Goal: Information Seeking & Learning: Learn about a topic

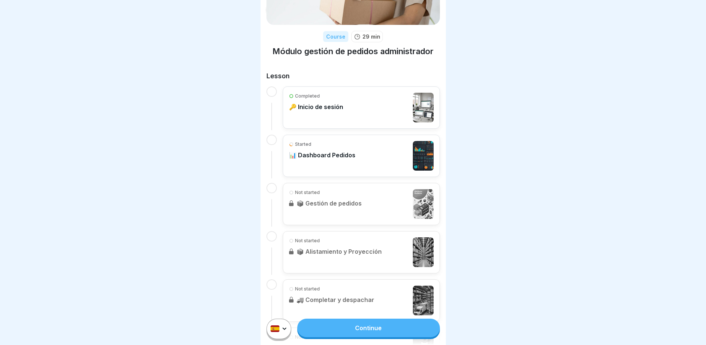
scroll to position [74, 0]
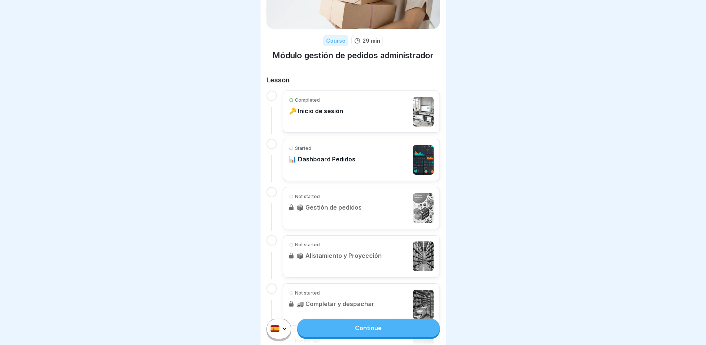
click at [358, 164] on div "Started 📊 Dashboard Pedidos" at bounding box center [361, 160] width 145 height 30
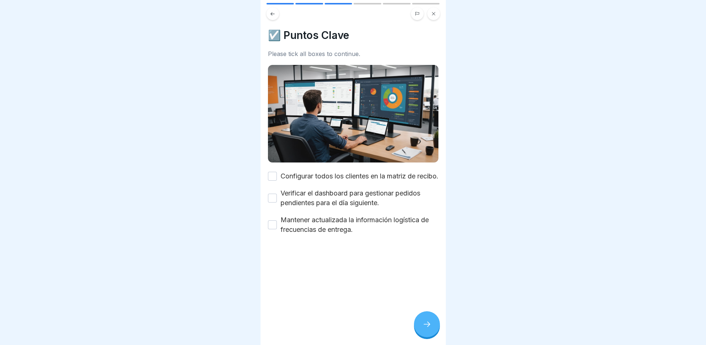
click at [274, 177] on button "Configurar todos los clientes en la matriz de recibo." at bounding box center [272, 176] width 9 height 9
click at [273, 202] on button "Verificar el dashboard para gestionar pedidos pendientes para el día siguiente." at bounding box center [272, 197] width 9 height 9
click at [272, 227] on button "Mantener actualizada la información logística de frecuencias de entrega." at bounding box center [272, 224] width 9 height 9
click at [433, 330] on div at bounding box center [427, 324] width 26 height 26
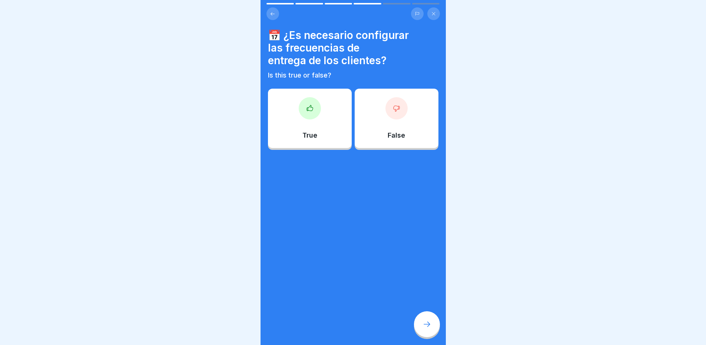
click at [314, 120] on div "True" at bounding box center [310, 118] width 84 height 59
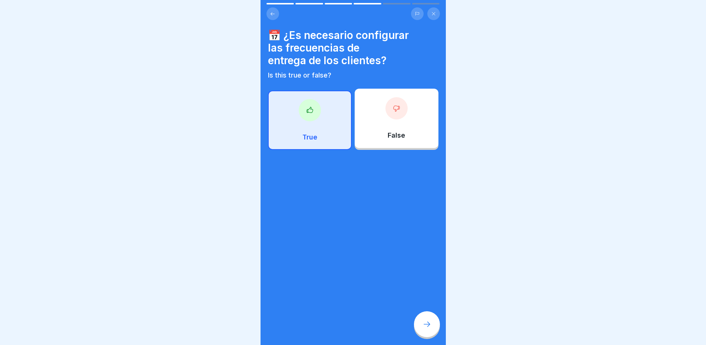
click at [427, 328] on icon at bounding box center [426, 323] width 9 height 9
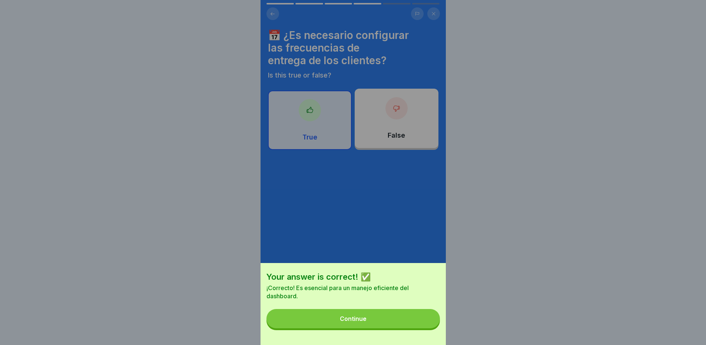
click at [396, 320] on button "Continue" at bounding box center [352, 318] width 173 height 19
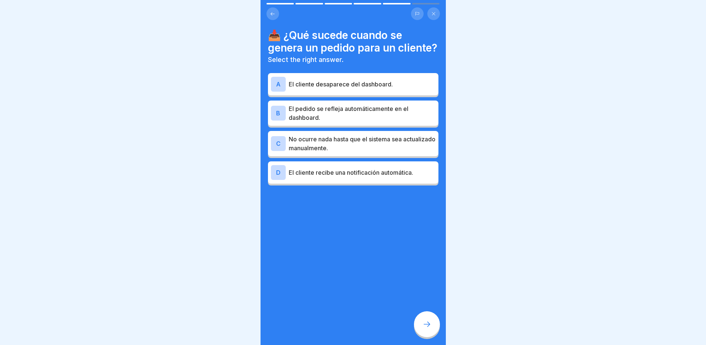
click at [288, 122] on div "B El pedido se refleja automáticamente en el dashboard." at bounding box center [353, 113] width 165 height 18
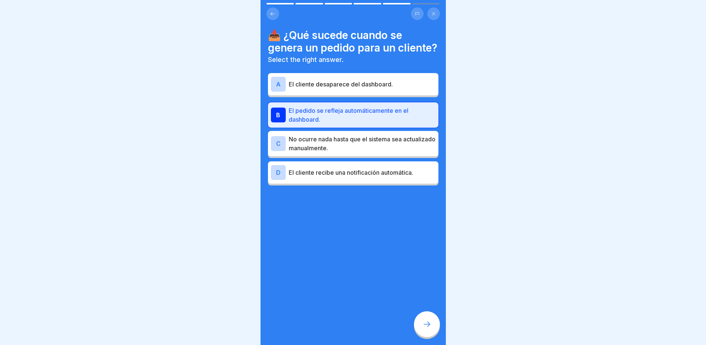
click at [426, 327] on icon at bounding box center [426, 323] width 9 height 9
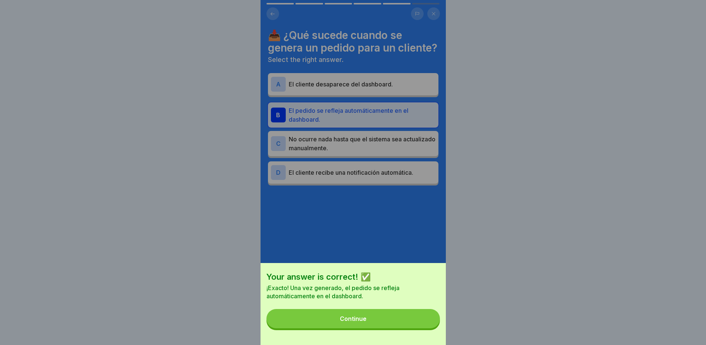
click at [395, 325] on button "Continue" at bounding box center [352, 318] width 173 height 19
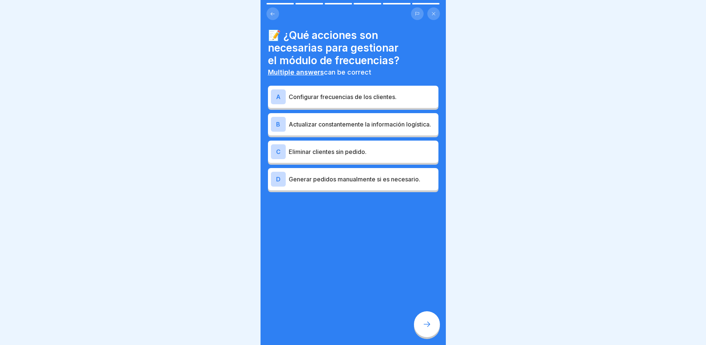
click at [388, 100] on p "Configurar frecuencias de los clientes." at bounding box center [362, 96] width 147 height 9
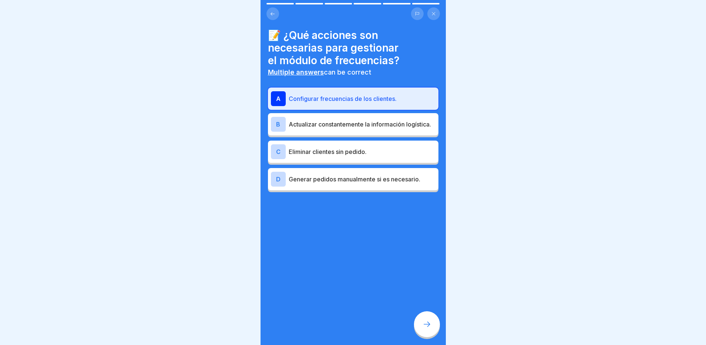
click at [430, 326] on icon at bounding box center [426, 323] width 9 height 9
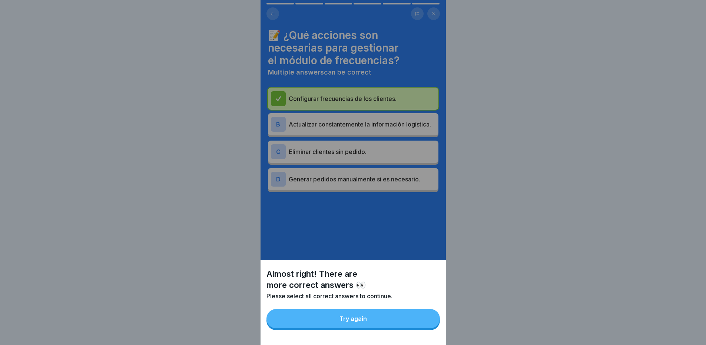
click at [400, 328] on button "Try again" at bounding box center [352, 318] width 173 height 19
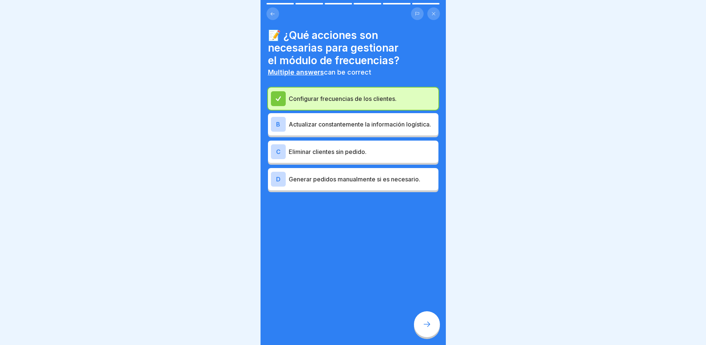
click at [412, 129] on p "Actualizar constantemente la información logística." at bounding box center [362, 124] width 147 height 9
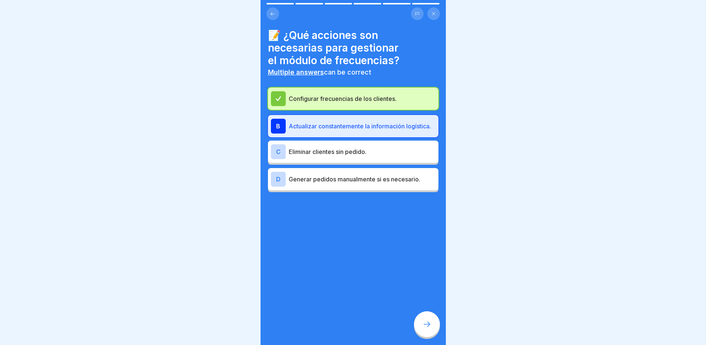
click at [430, 327] on icon at bounding box center [426, 323] width 9 height 9
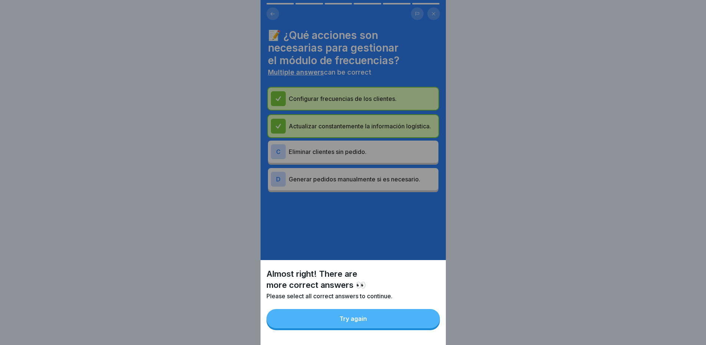
click at [410, 321] on button "Try again" at bounding box center [352, 318] width 173 height 19
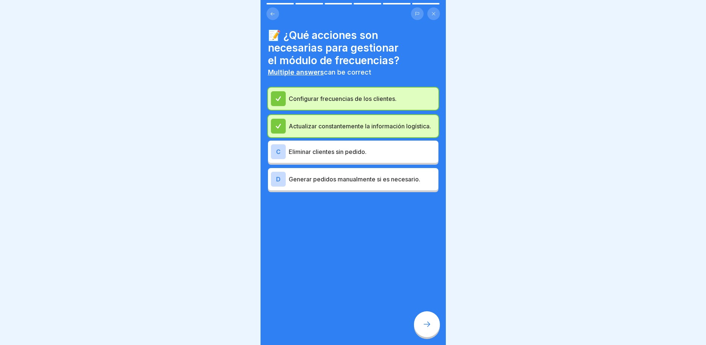
click at [382, 103] on p "Configurar frecuencias de los clientes." at bounding box center [362, 98] width 147 height 9
click at [281, 99] on icon at bounding box center [278, 98] width 7 height 7
click at [344, 183] on p "Generar pedidos manualmente si es necesario." at bounding box center [362, 179] width 147 height 9
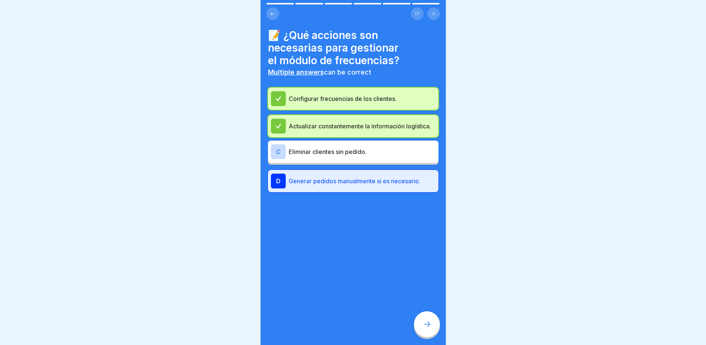
click at [422, 328] on icon at bounding box center [426, 323] width 9 height 9
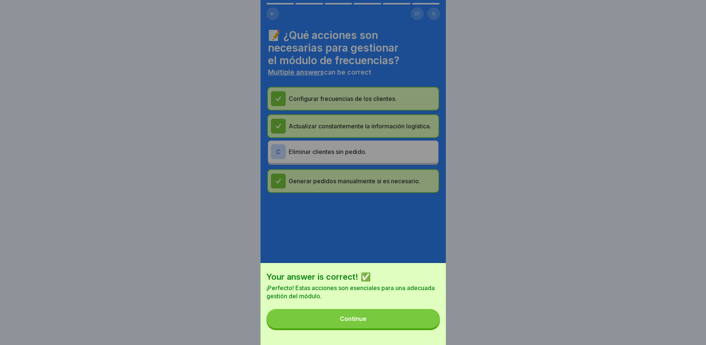
click at [384, 323] on button "Continue" at bounding box center [352, 318] width 173 height 19
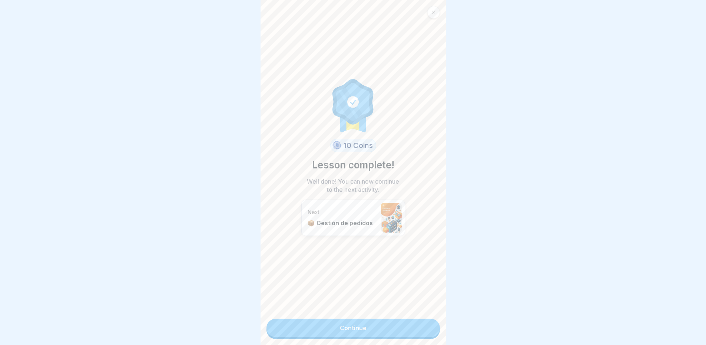
click at [359, 331] on link "Continue" at bounding box center [352, 327] width 173 height 19
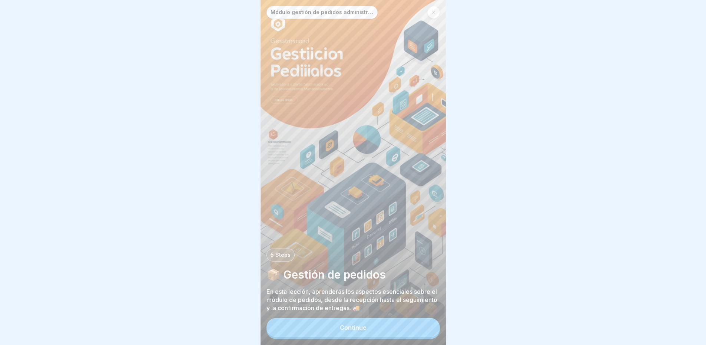
click at [347, 331] on div "Continue" at bounding box center [353, 327] width 27 height 7
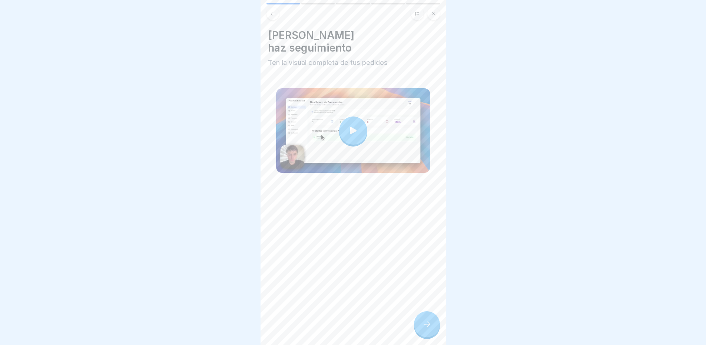
click at [354, 125] on icon at bounding box center [353, 130] width 10 height 10
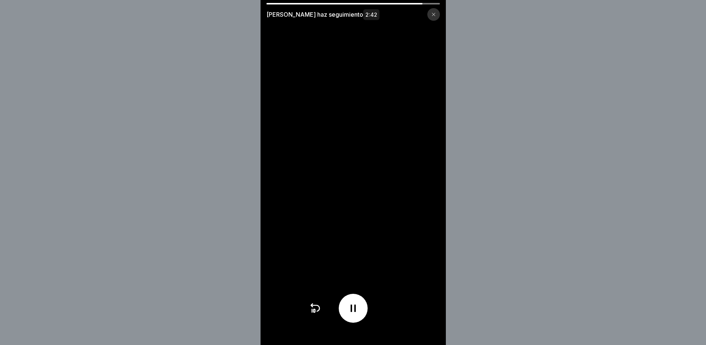
click at [369, 4] on div at bounding box center [344, 3] width 156 height 1
drag, startPoint x: 422, startPoint y: 4, endPoint x: 407, endPoint y: 5, distance: 15.2
click at [407, 5] on div "[PERSON_NAME] seguimiento 2:42" at bounding box center [352, 12] width 185 height 18
click at [402, 4] on div "[PERSON_NAME] seguimiento 2:42" at bounding box center [352, 12] width 185 height 18
click at [389, 3] on div at bounding box center [346, 3] width 161 height 1
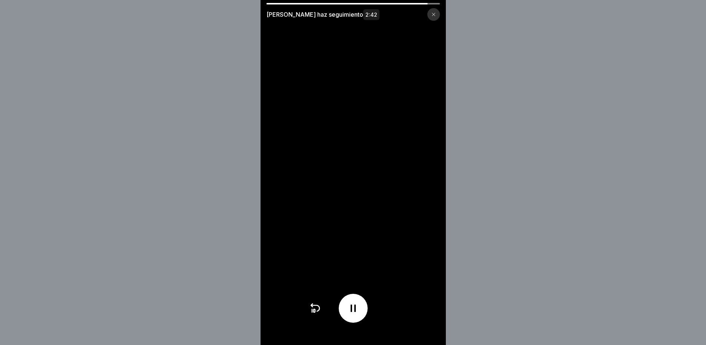
click at [384, 3] on div at bounding box center [346, 3] width 161 height 1
click at [384, 3] on div at bounding box center [347, 3] width 162 height 1
click at [383, 4] on div at bounding box center [347, 3] width 162 height 1
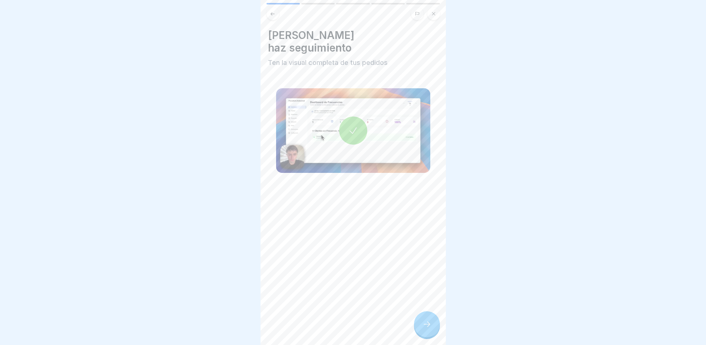
click at [272, 16] on icon at bounding box center [273, 14] width 6 height 6
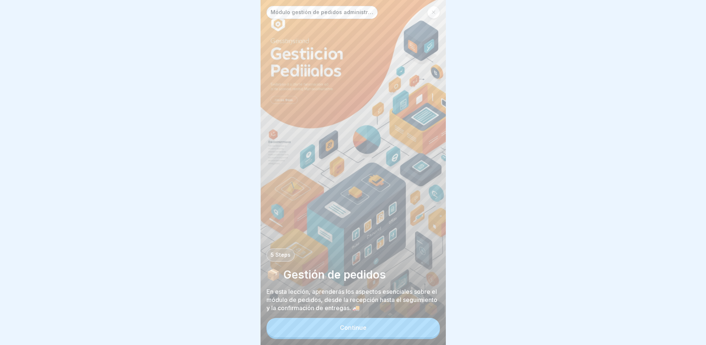
click at [359, 336] on button "Continue" at bounding box center [352, 327] width 173 height 19
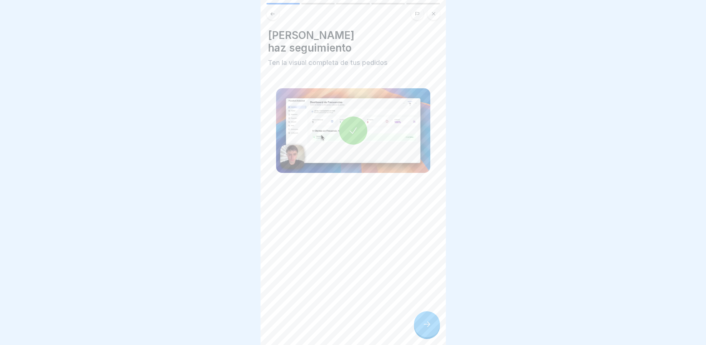
click at [350, 124] on div at bounding box center [353, 130] width 28 height 28
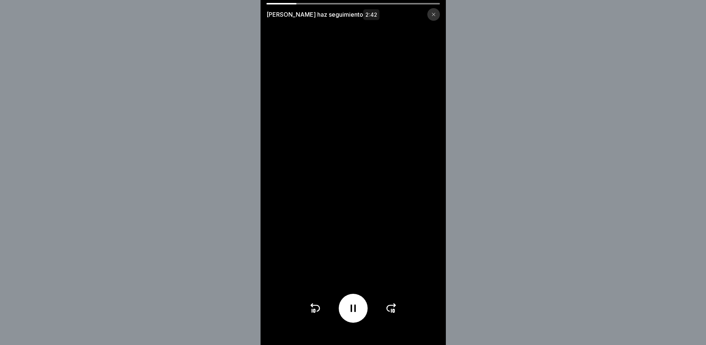
click at [357, 314] on icon at bounding box center [353, 308] width 12 height 12
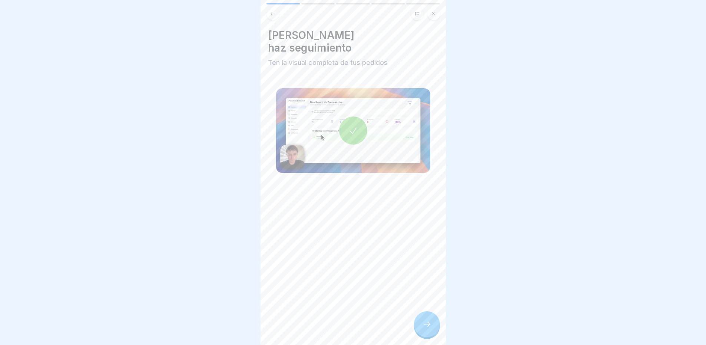
click at [425, 328] on icon at bounding box center [426, 323] width 9 height 9
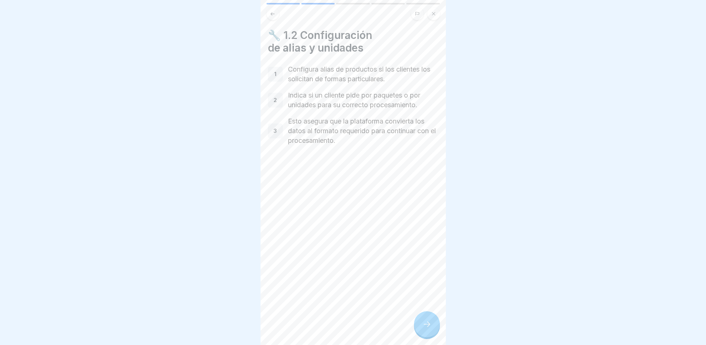
click at [279, 76] on div "1" at bounding box center [275, 74] width 15 height 15
click at [275, 73] on p "1" at bounding box center [275, 74] width 2 height 7
click at [432, 332] on div at bounding box center [427, 324] width 26 height 26
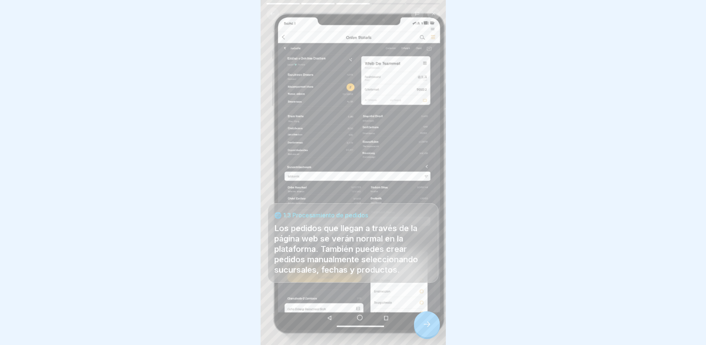
click at [432, 332] on div at bounding box center [427, 324] width 26 height 26
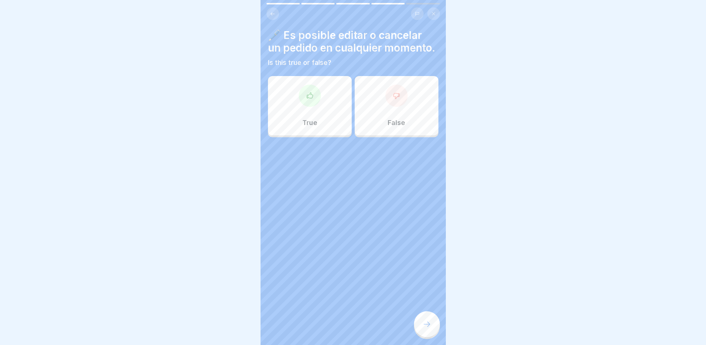
click at [296, 123] on div "True" at bounding box center [310, 105] width 84 height 59
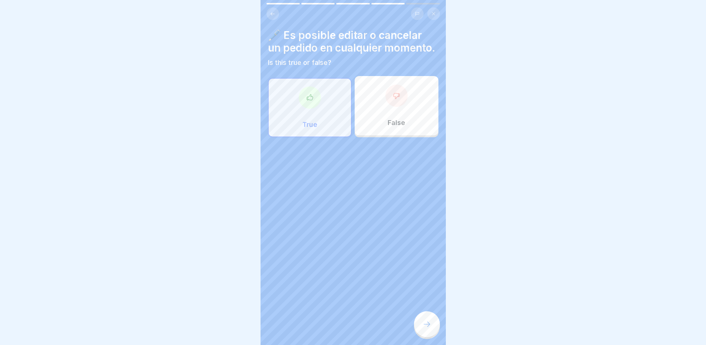
click at [424, 328] on icon at bounding box center [426, 323] width 9 height 9
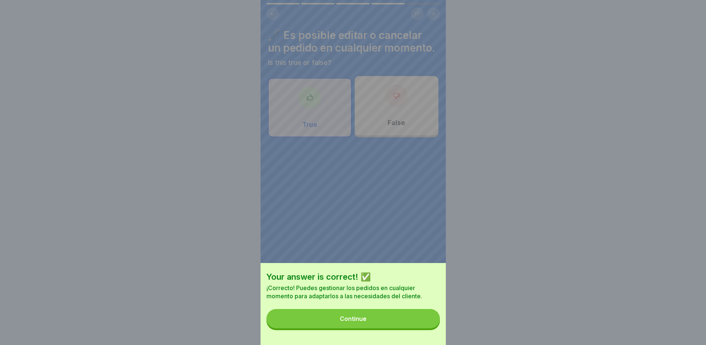
click at [375, 318] on button "Continue" at bounding box center [352, 318] width 173 height 19
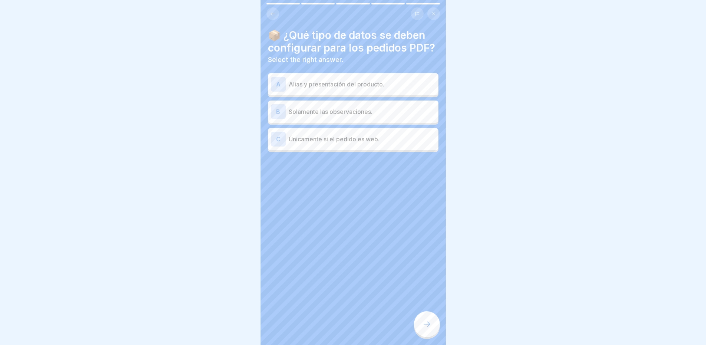
click at [343, 89] on p "Alias y presentación del producto." at bounding box center [362, 84] width 147 height 9
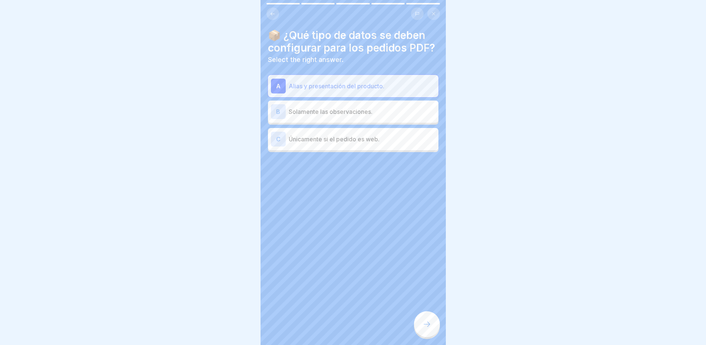
click at [432, 328] on div at bounding box center [427, 324] width 26 height 26
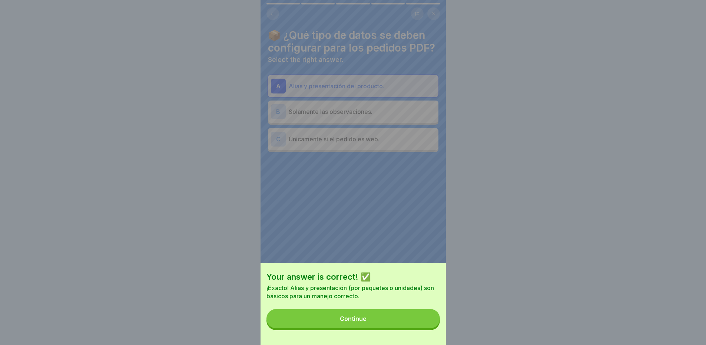
click at [389, 328] on button "Continue" at bounding box center [352, 318] width 173 height 19
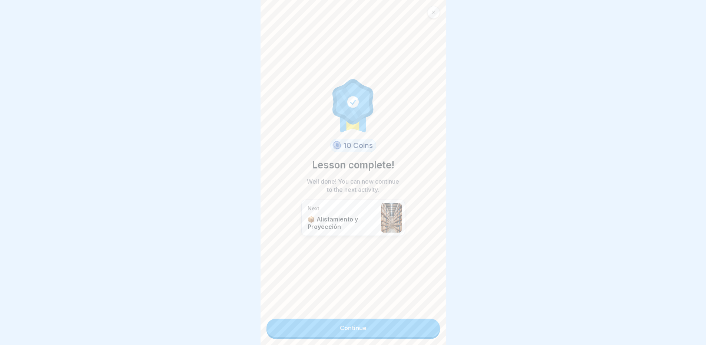
click at [343, 324] on link "Continue" at bounding box center [352, 327] width 173 height 19
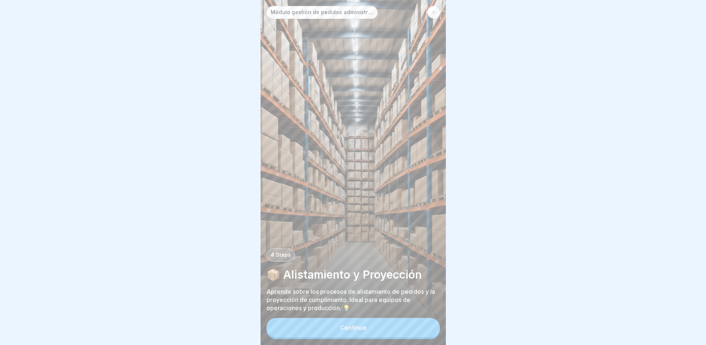
click at [345, 331] on div "Continue" at bounding box center [353, 327] width 27 height 7
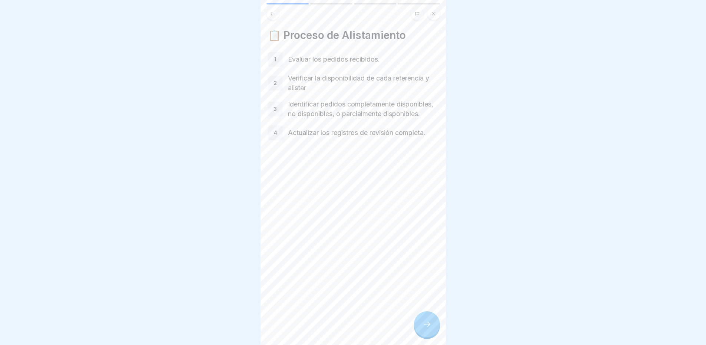
click at [428, 328] on icon at bounding box center [426, 323] width 9 height 9
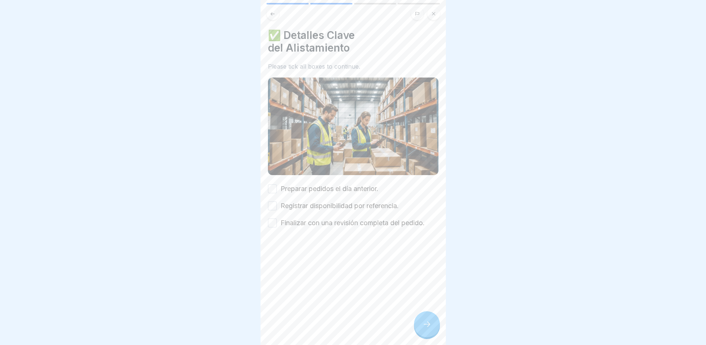
click at [270, 184] on button "Preparar pedidos el día anterior." at bounding box center [272, 188] width 9 height 9
click at [273, 204] on button "Registrar disponibilidad por referencia." at bounding box center [272, 205] width 9 height 9
click at [274, 219] on button "Finalizar con una revisión completa del pedido." at bounding box center [272, 222] width 9 height 9
click at [425, 328] on icon at bounding box center [426, 323] width 9 height 9
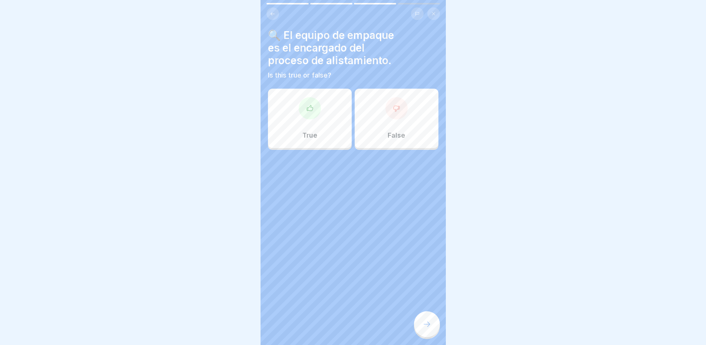
click at [327, 123] on div "True" at bounding box center [310, 118] width 84 height 59
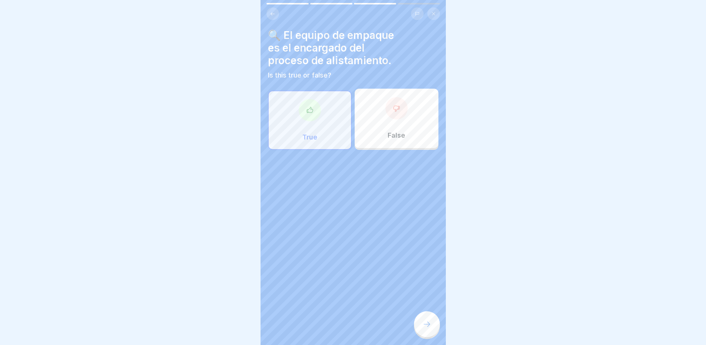
click at [422, 328] on icon at bounding box center [426, 323] width 9 height 9
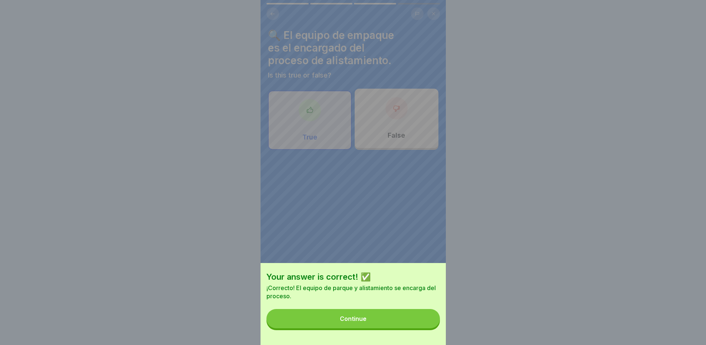
click at [399, 321] on button "Continue" at bounding box center [352, 318] width 173 height 19
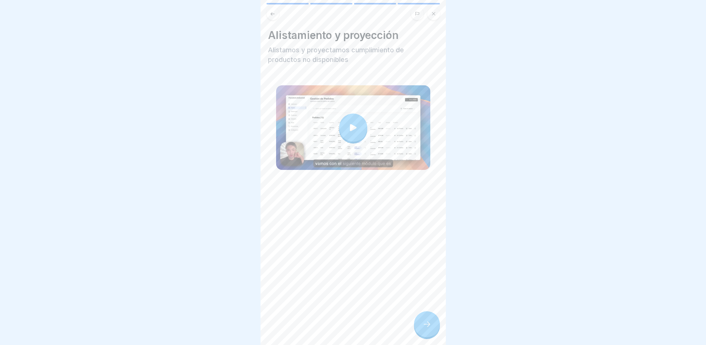
click at [353, 127] on icon at bounding box center [353, 127] width 10 height 10
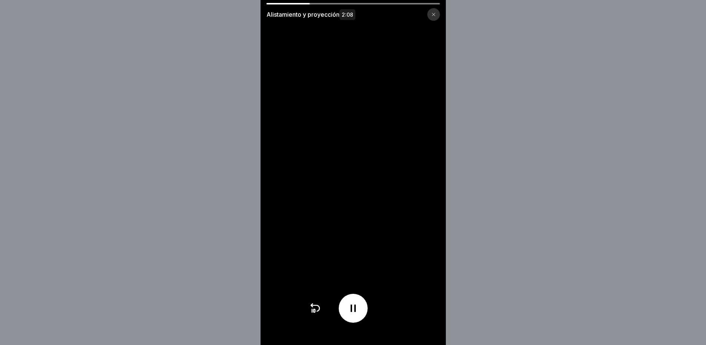
click at [351, 314] on icon at bounding box center [353, 308] width 12 height 12
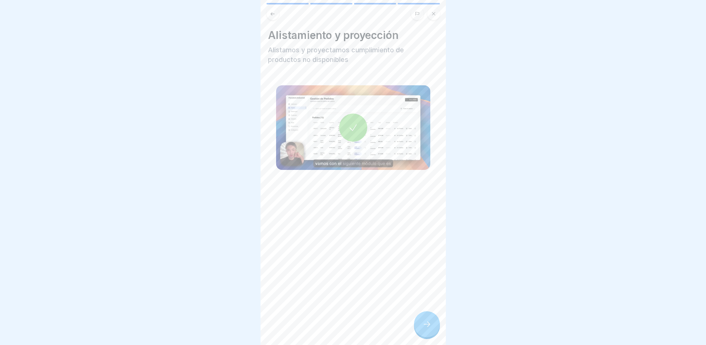
click at [348, 129] on icon at bounding box center [353, 127] width 10 height 10
click at [428, 336] on div at bounding box center [427, 324] width 26 height 26
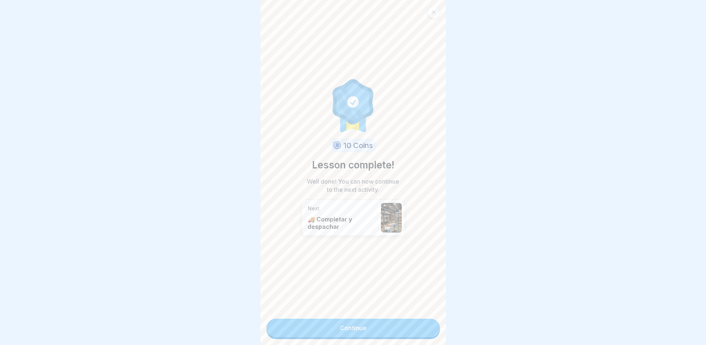
click at [348, 323] on link "Continue" at bounding box center [352, 327] width 173 height 19
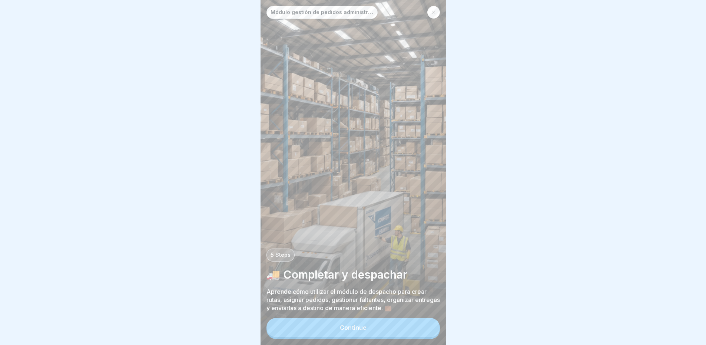
click at [345, 331] on div "Continue" at bounding box center [353, 327] width 27 height 7
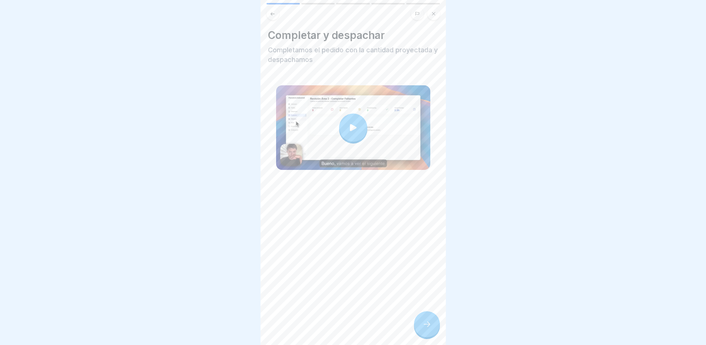
click at [350, 126] on icon at bounding box center [353, 127] width 7 height 7
click at [356, 122] on div at bounding box center [353, 127] width 28 height 28
click at [421, 332] on div at bounding box center [427, 324] width 26 height 26
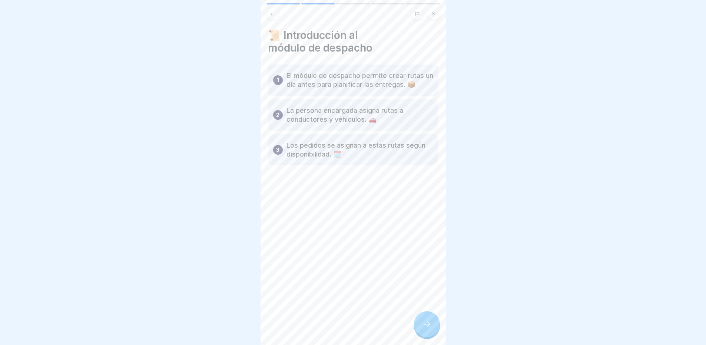
click at [428, 334] on div at bounding box center [427, 324] width 26 height 26
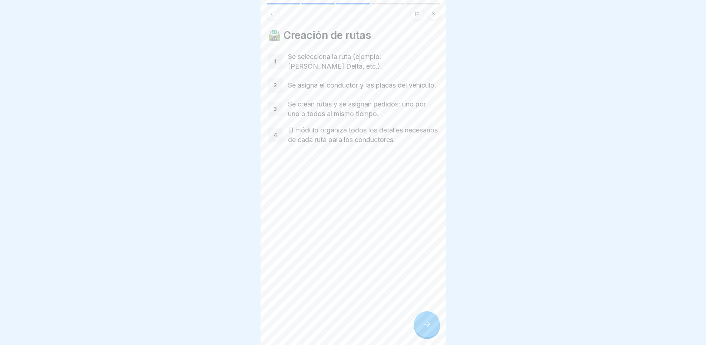
click at [430, 328] on icon at bounding box center [426, 323] width 9 height 9
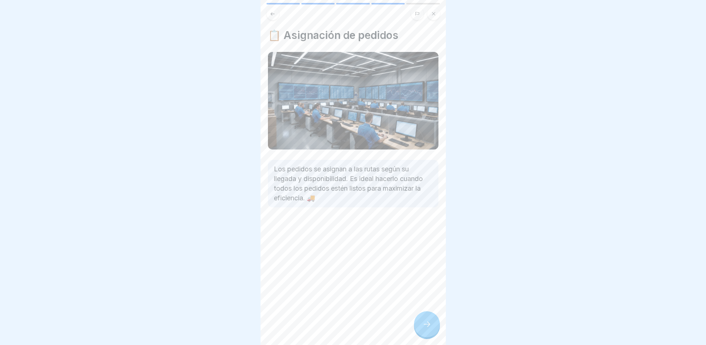
click at [424, 328] on icon at bounding box center [426, 323] width 9 height 9
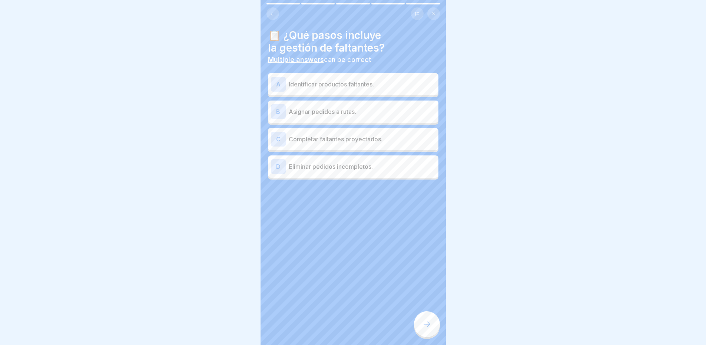
click at [335, 82] on p "Identificar productos faltantes." at bounding box center [362, 84] width 147 height 9
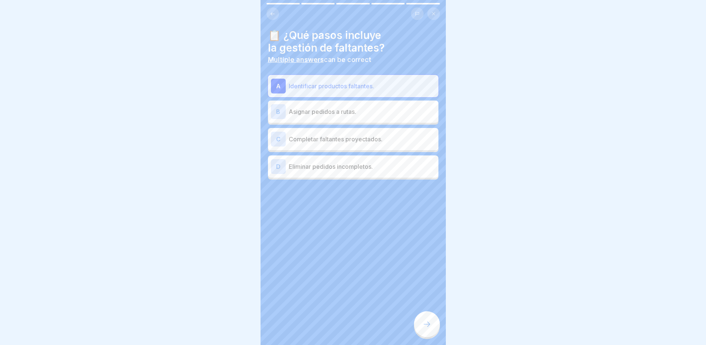
click at [346, 136] on p "Completar faltantes proyectados." at bounding box center [362, 138] width 147 height 9
click at [377, 106] on div "B Asignar pedidos a rutas." at bounding box center [353, 111] width 165 height 15
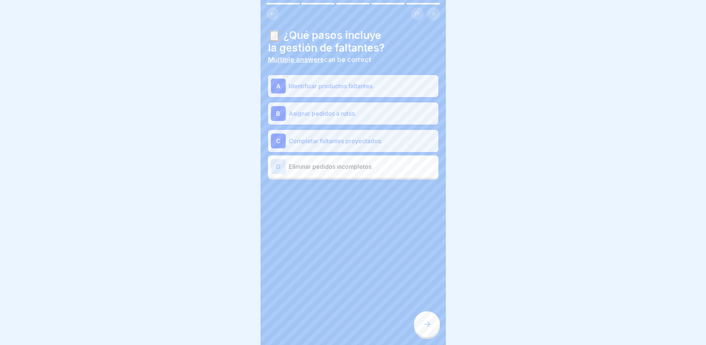
click at [429, 325] on div at bounding box center [427, 324] width 26 height 26
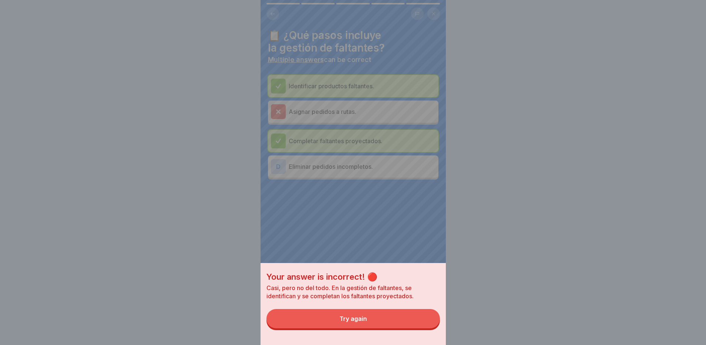
click at [388, 326] on button "Try again" at bounding box center [352, 318] width 173 height 19
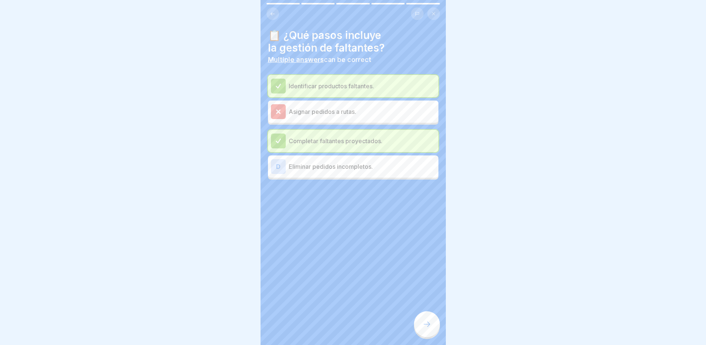
click at [334, 85] on p "Identificar productos faltantes." at bounding box center [362, 86] width 147 height 9
click at [346, 136] on p "Completar faltantes proyectados." at bounding box center [362, 140] width 147 height 9
click at [424, 328] on icon at bounding box center [426, 323] width 9 height 9
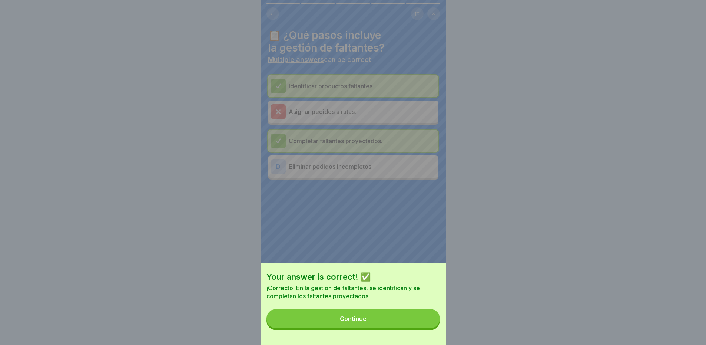
click at [376, 322] on button "Continue" at bounding box center [352, 318] width 173 height 19
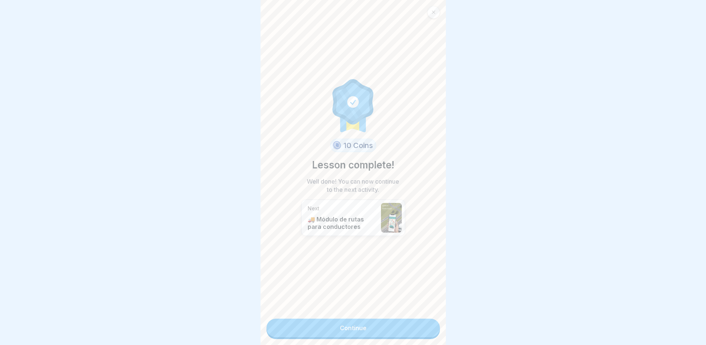
click at [352, 329] on link "Continue" at bounding box center [352, 327] width 173 height 19
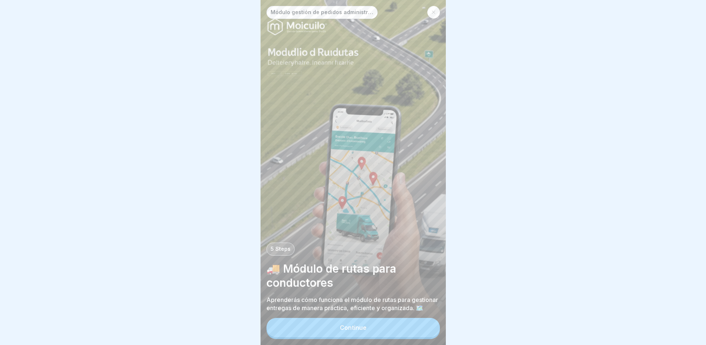
click at [361, 331] on div "Continue" at bounding box center [353, 327] width 27 height 7
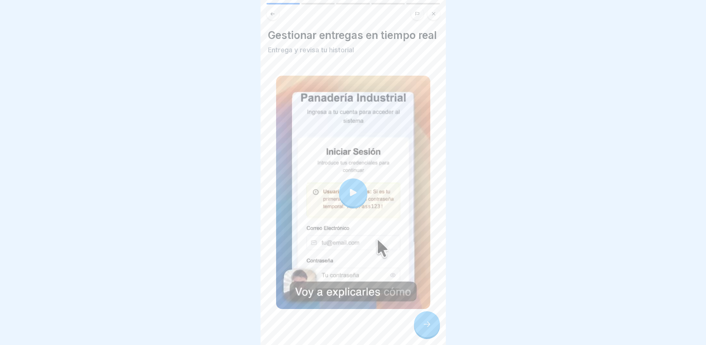
click at [351, 196] on icon at bounding box center [353, 192] width 7 height 7
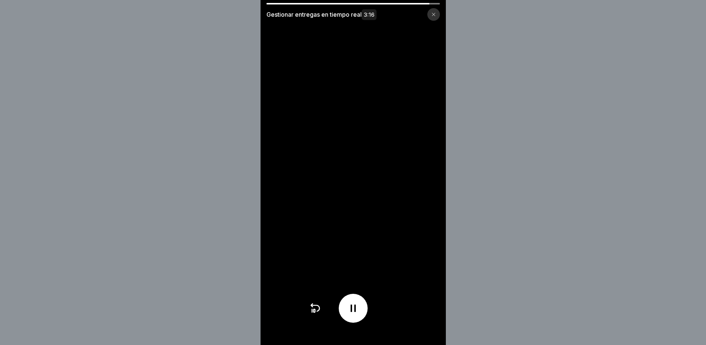
click at [350, 314] on icon at bounding box center [353, 308] width 12 height 12
click at [359, 314] on icon at bounding box center [353, 308] width 12 height 12
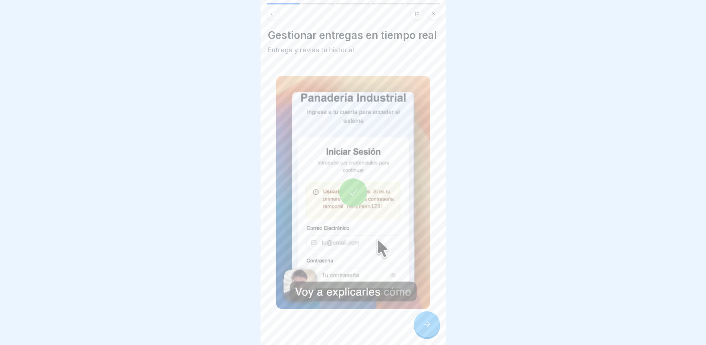
click at [351, 194] on div at bounding box center [353, 192] width 28 height 28
click at [429, 328] on icon at bounding box center [426, 323] width 9 height 9
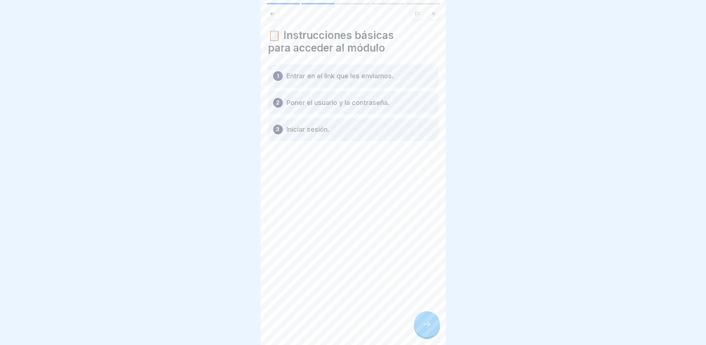
click at [425, 328] on icon at bounding box center [426, 323] width 9 height 9
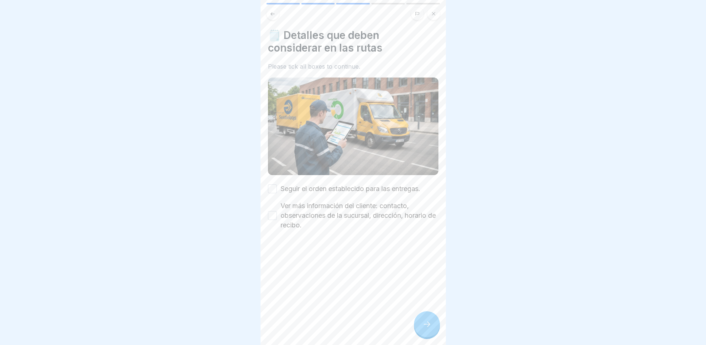
click at [274, 184] on button "Seguir el orden establecido para las entregas." at bounding box center [272, 188] width 9 height 9
click at [273, 213] on button "Ver más información del cliente: contacto, observaciones de la sucursal, direcc…" at bounding box center [272, 215] width 9 height 9
click at [428, 326] on icon at bounding box center [426, 323] width 9 height 9
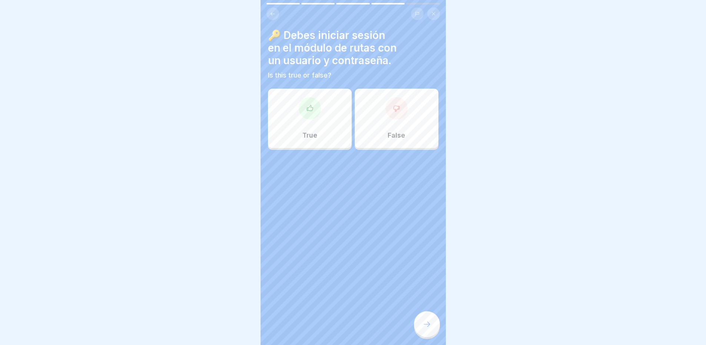
click at [306, 114] on div at bounding box center [310, 108] width 22 height 22
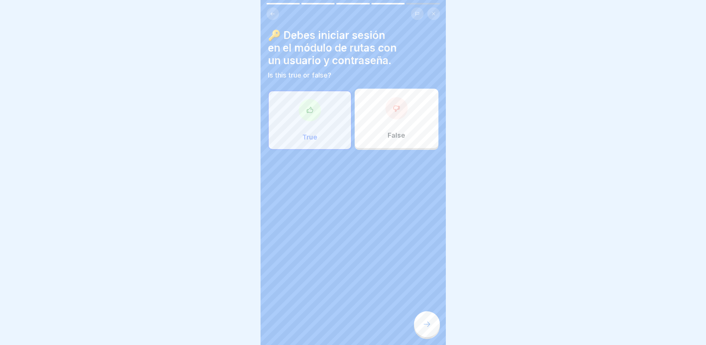
click at [432, 328] on div at bounding box center [427, 324] width 26 height 26
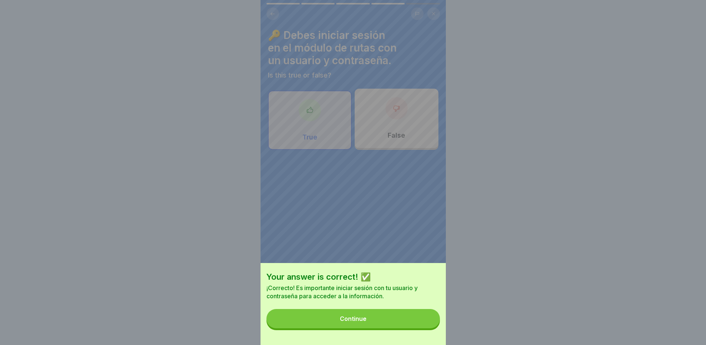
click at [363, 322] on div "Continue" at bounding box center [353, 318] width 27 height 7
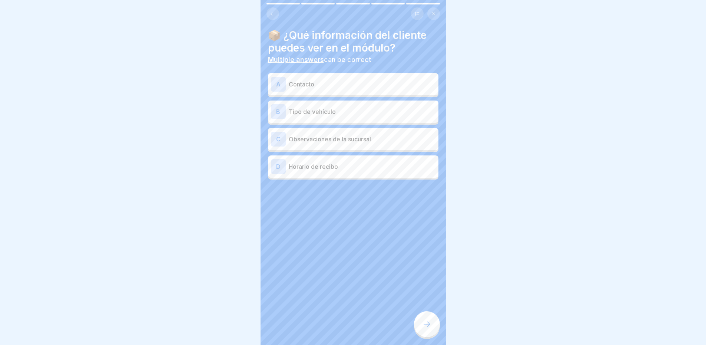
click at [293, 90] on div "A Contacto" at bounding box center [353, 84] width 165 height 15
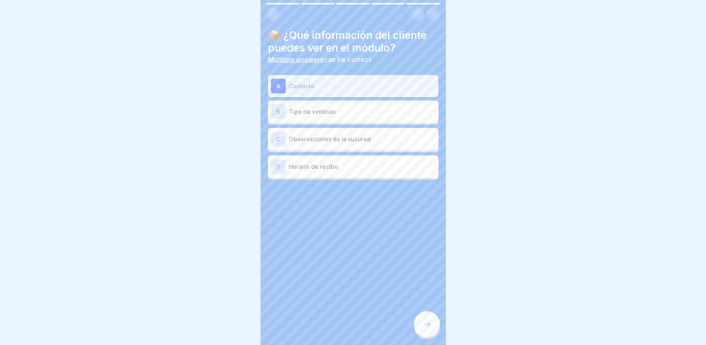
click at [318, 169] on p "Horario de recibo" at bounding box center [362, 166] width 147 height 9
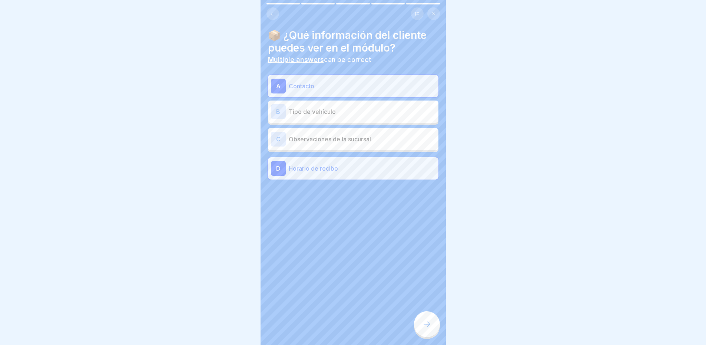
click at [344, 139] on p "Observaciones de la sucursal" at bounding box center [362, 138] width 147 height 9
click at [335, 114] on p "Tipo de vehículo" at bounding box center [362, 111] width 147 height 9
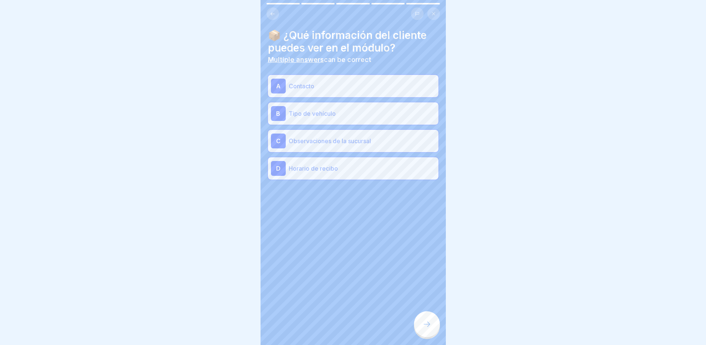
click at [431, 328] on icon at bounding box center [426, 323] width 9 height 9
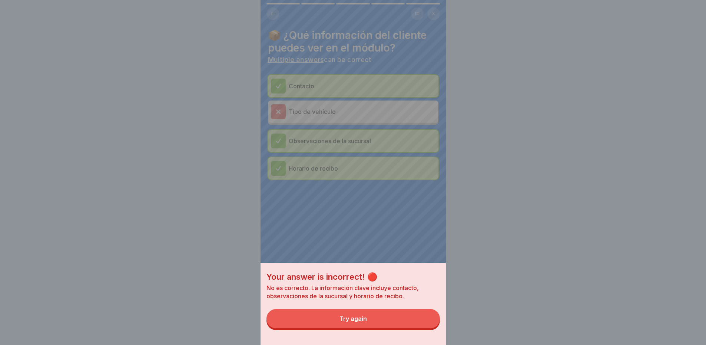
click at [365, 328] on button "Try again" at bounding box center [352, 318] width 173 height 19
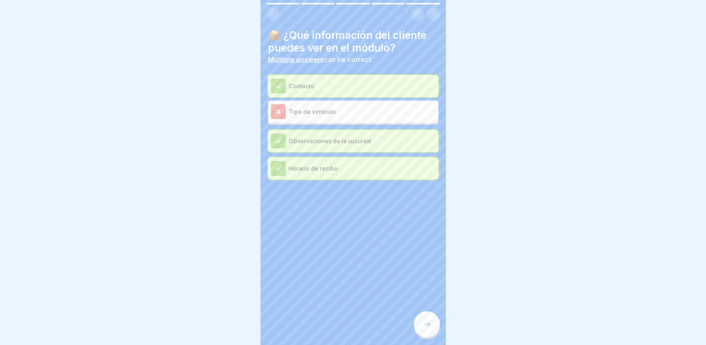
click at [296, 83] on p "Contacto" at bounding box center [362, 86] width 147 height 9
click at [320, 141] on p "Observaciones de la sucursal" at bounding box center [362, 140] width 147 height 9
click at [321, 166] on p "Horario de recibo" at bounding box center [362, 168] width 147 height 9
click at [429, 328] on icon at bounding box center [426, 323] width 9 height 9
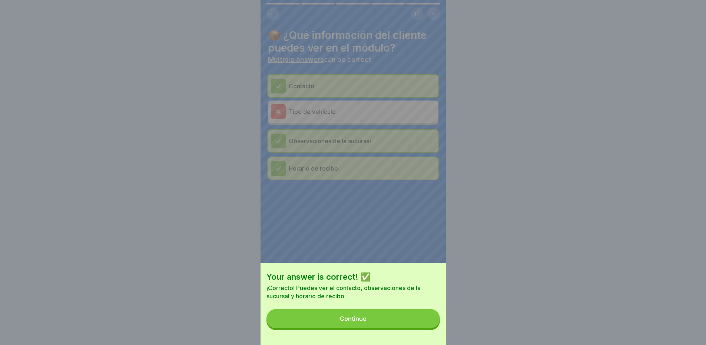
click at [367, 319] on button "Continue" at bounding box center [352, 318] width 173 height 19
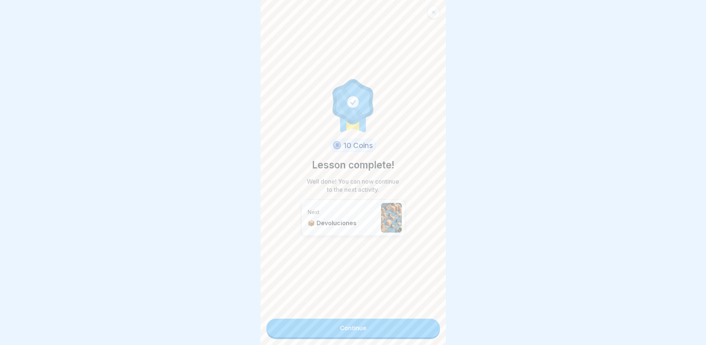
click at [336, 327] on link "Continue" at bounding box center [352, 327] width 173 height 19
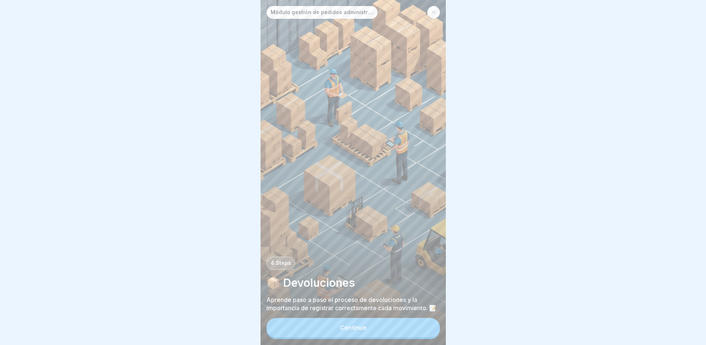
click at [320, 334] on button "Continue" at bounding box center [352, 327] width 173 height 19
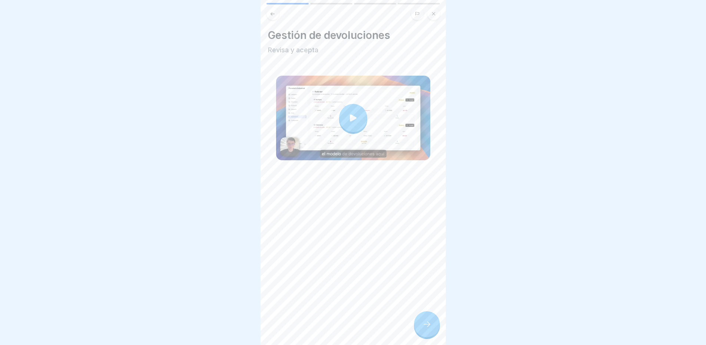
click at [349, 124] on div at bounding box center [353, 118] width 28 height 28
click at [354, 114] on icon at bounding box center [353, 118] width 10 height 10
click at [426, 327] on icon at bounding box center [426, 323] width 9 height 9
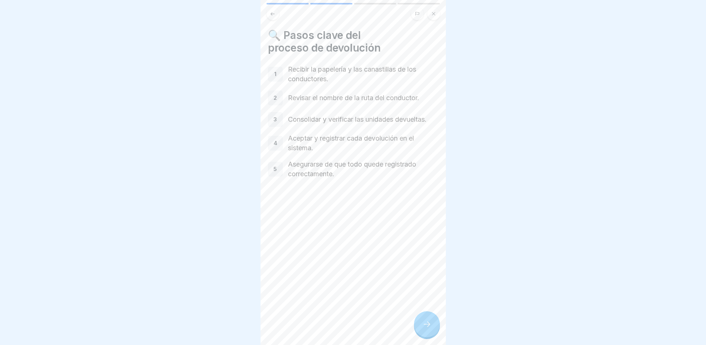
click at [428, 328] on icon at bounding box center [426, 323] width 9 height 9
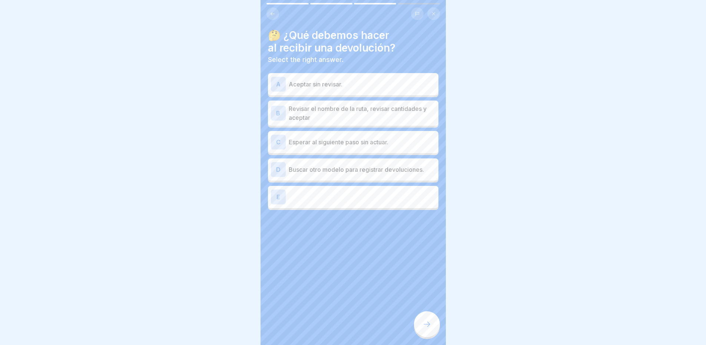
click at [372, 114] on p "Revisar el nombre de la ruta, revisar cantidades y aceptar" at bounding box center [362, 113] width 147 height 18
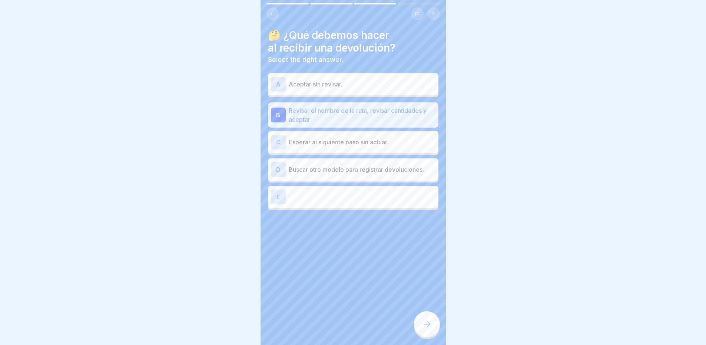
click at [430, 326] on icon at bounding box center [426, 323] width 9 height 9
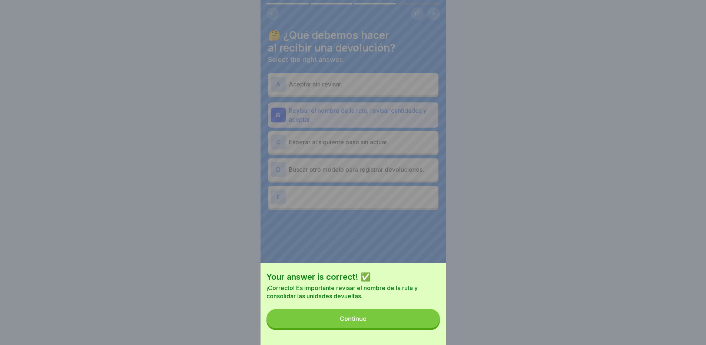
click at [397, 327] on button "Continue" at bounding box center [352, 318] width 173 height 19
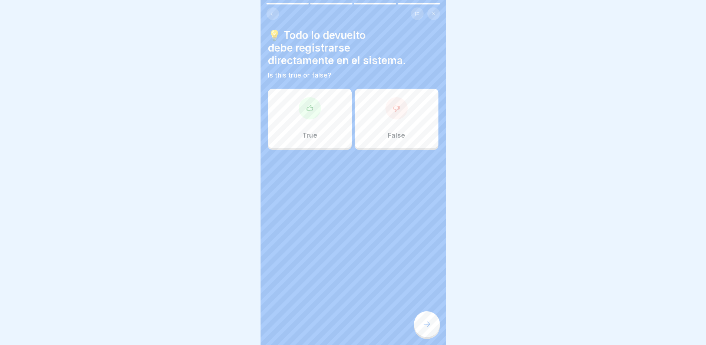
click at [312, 116] on div at bounding box center [310, 108] width 22 height 22
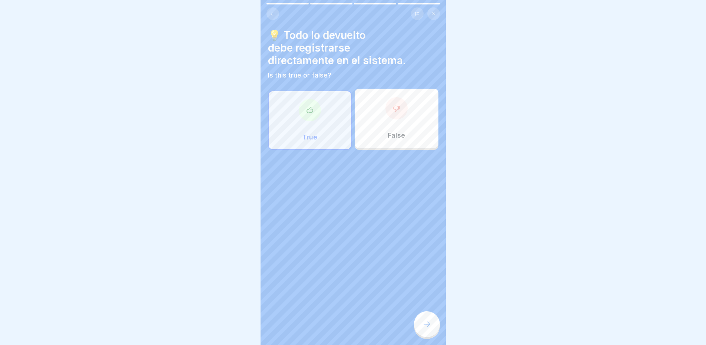
click at [425, 327] on icon at bounding box center [426, 323] width 9 height 9
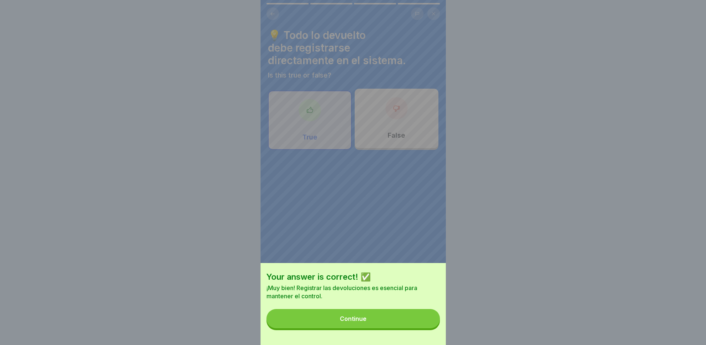
click at [406, 319] on button "Continue" at bounding box center [352, 318] width 173 height 19
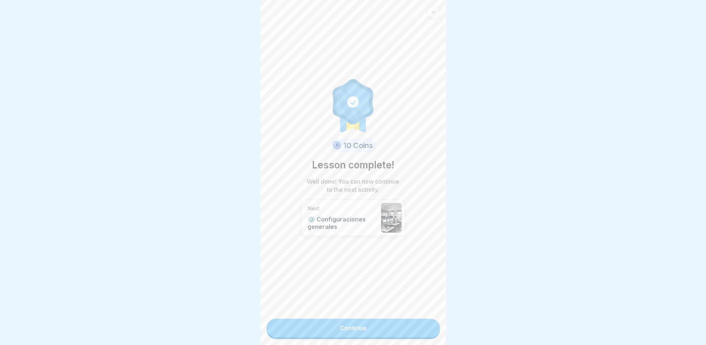
click at [366, 325] on link "Continue" at bounding box center [352, 327] width 173 height 19
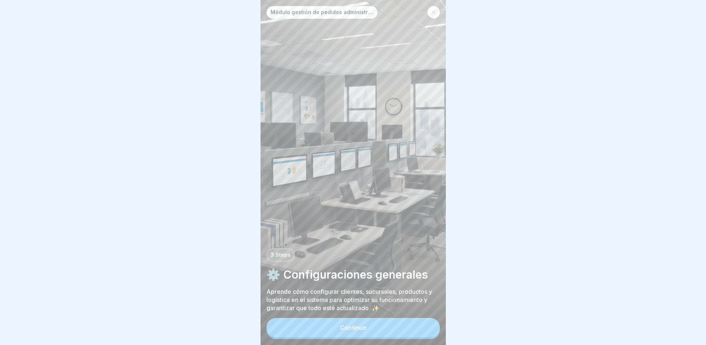
click at [376, 330] on button "Continue" at bounding box center [352, 327] width 173 height 19
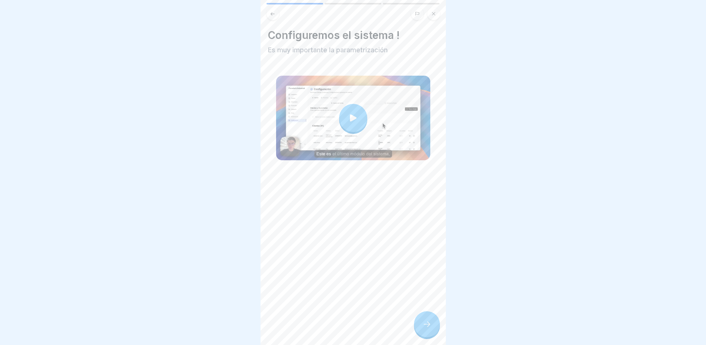
click at [353, 124] on div at bounding box center [353, 118] width 28 height 28
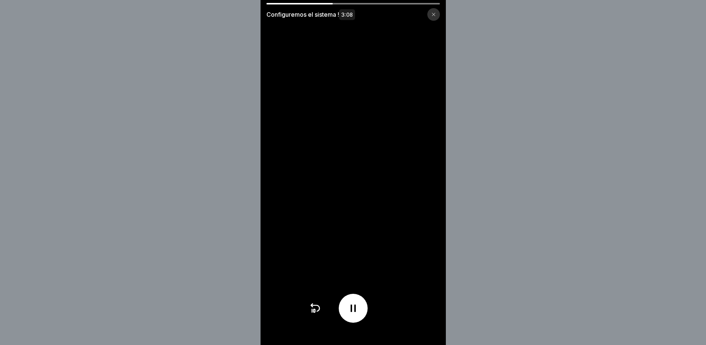
click at [351, 313] on icon at bounding box center [353, 308] width 12 height 12
click at [355, 313] on icon at bounding box center [353, 308] width 12 height 12
click at [355, 312] on icon at bounding box center [352, 308] width 7 height 8
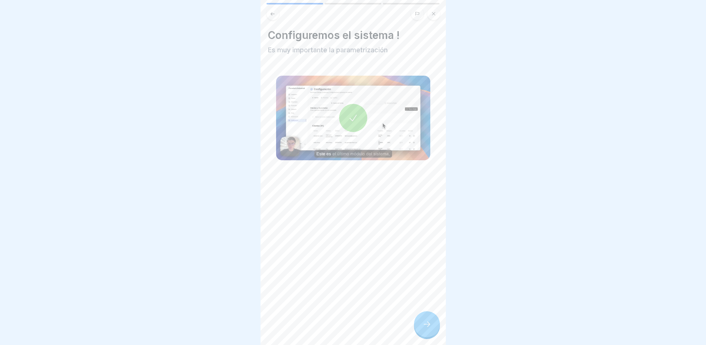
click at [431, 336] on div at bounding box center [427, 324] width 26 height 26
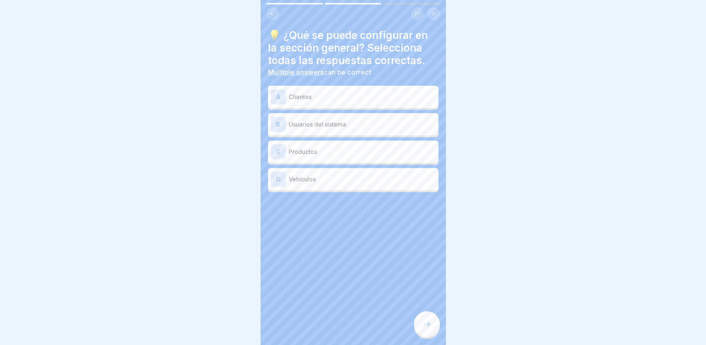
click at [292, 100] on p "Clientes" at bounding box center [362, 96] width 147 height 9
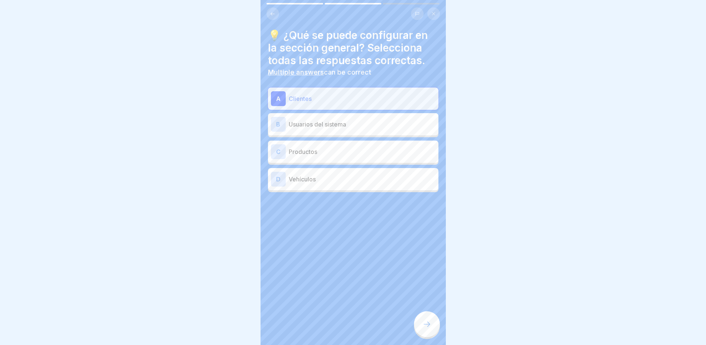
click at [307, 150] on p "Productos" at bounding box center [362, 151] width 147 height 9
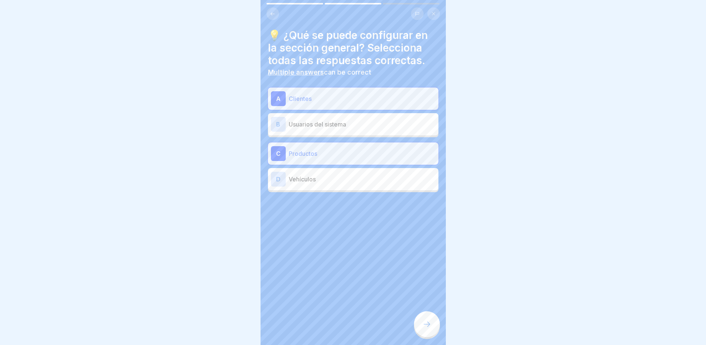
click at [312, 172] on div "D Vehículos" at bounding box center [353, 179] width 165 height 15
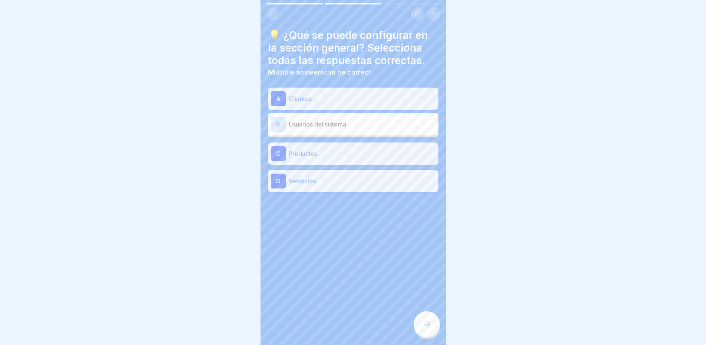
click at [428, 328] on icon at bounding box center [426, 323] width 9 height 9
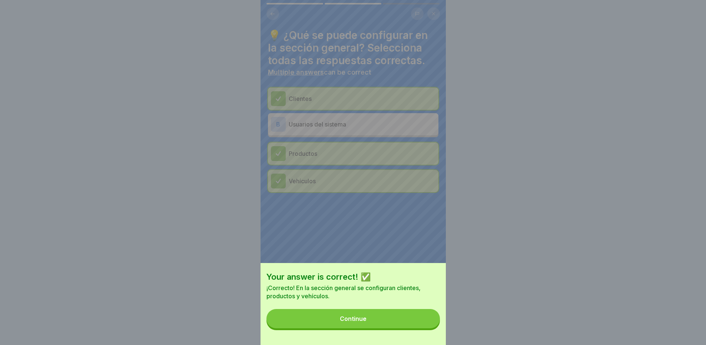
click at [393, 318] on button "Continue" at bounding box center [352, 318] width 173 height 19
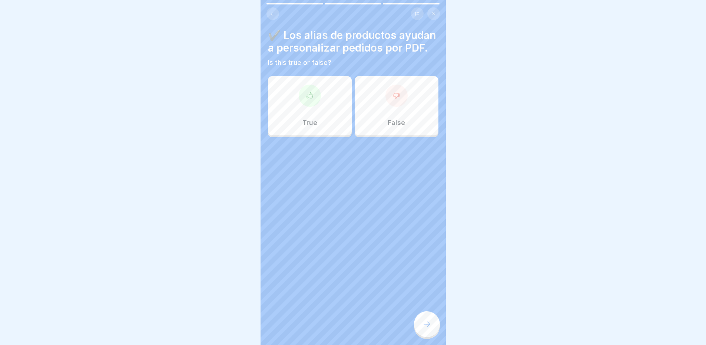
click at [297, 115] on div "True" at bounding box center [310, 105] width 84 height 59
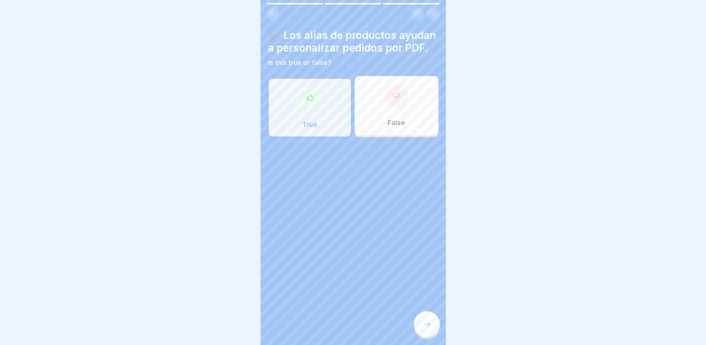
click at [422, 328] on icon at bounding box center [426, 323] width 9 height 9
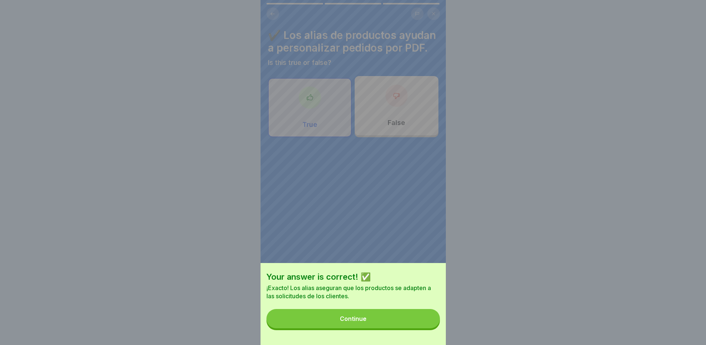
click at [391, 320] on button "Continue" at bounding box center [352, 318] width 173 height 19
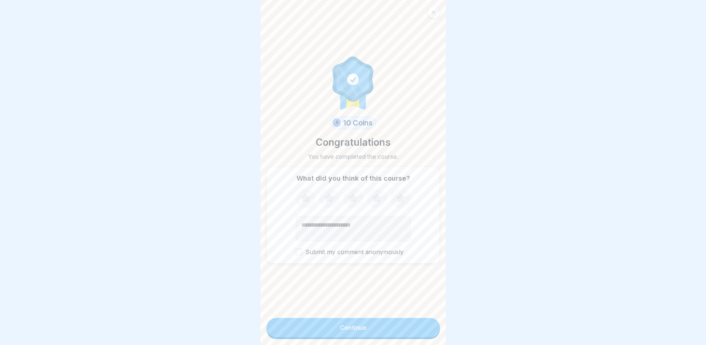
click at [372, 330] on button "Continue" at bounding box center [352, 327] width 173 height 19
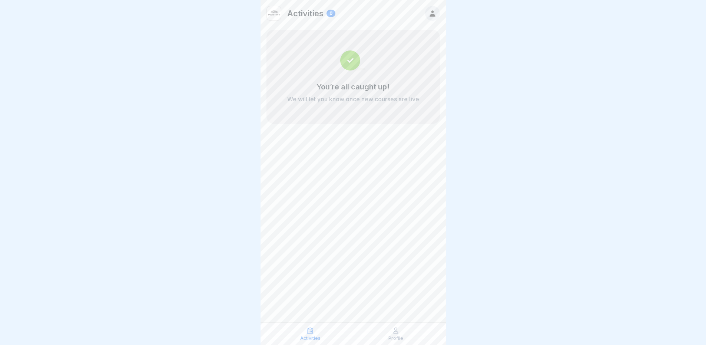
click at [340, 54] on img at bounding box center [353, 60] width 26 height 20
click at [400, 334] on div "Profile" at bounding box center [396, 333] width 82 height 14
click at [396, 335] on div "Profile" at bounding box center [396, 333] width 82 height 14
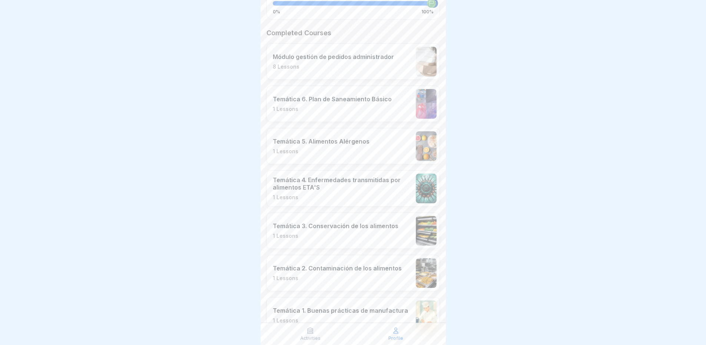
scroll to position [211, 0]
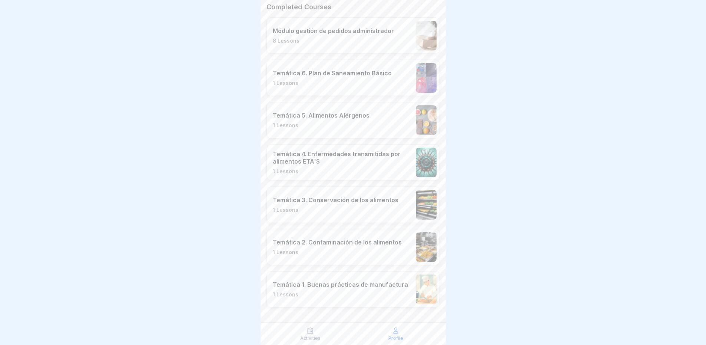
click at [365, 27] on p "Módulo gestión de pedidos administrador" at bounding box center [333, 30] width 121 height 7
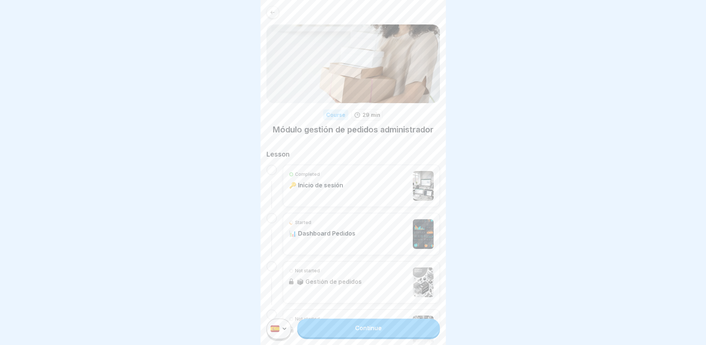
click at [369, 236] on div "Started 📊 Dashboard Pedidos" at bounding box center [361, 234] width 145 height 30
click at [391, 228] on div "Started 📊 Dashboard Pedidos" at bounding box center [361, 234] width 145 height 30
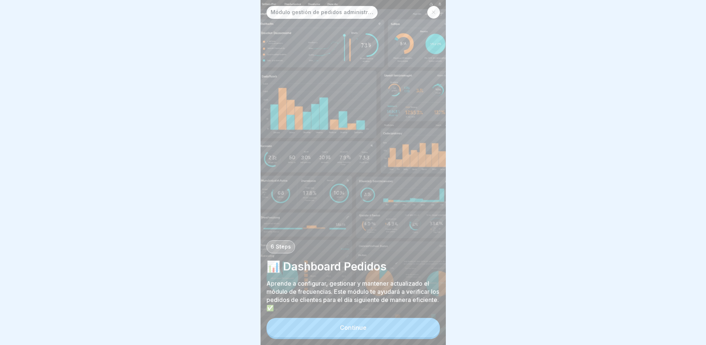
click at [370, 332] on button "Continue" at bounding box center [352, 327] width 173 height 19
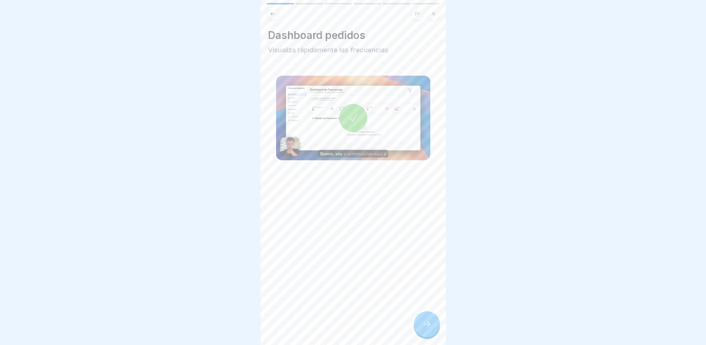
click at [429, 328] on icon at bounding box center [426, 323] width 9 height 9
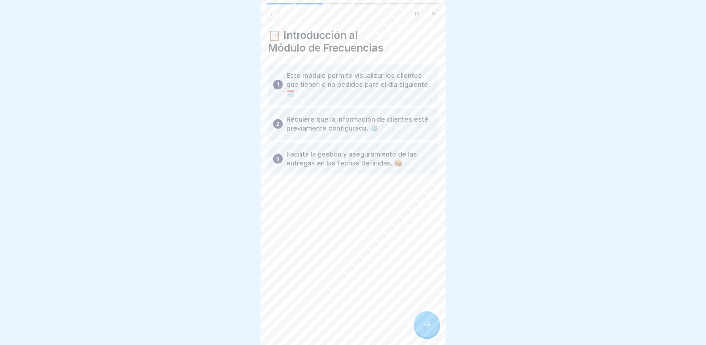
click at [429, 328] on icon at bounding box center [426, 323] width 9 height 9
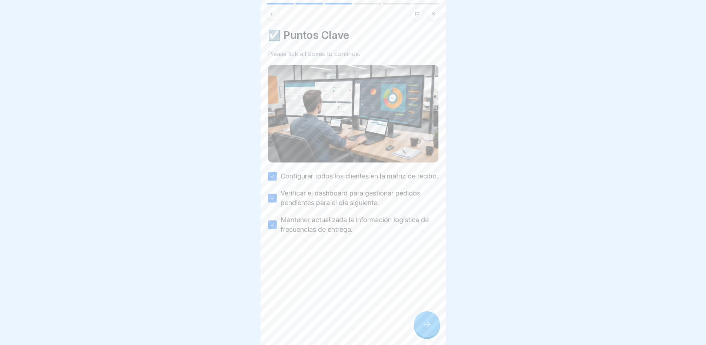
click at [429, 328] on icon at bounding box center [426, 323] width 9 height 9
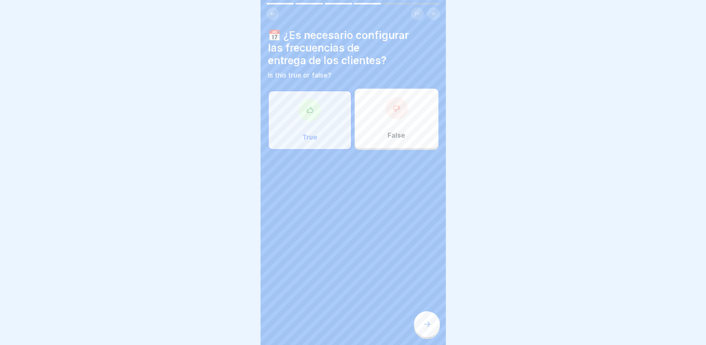
click at [429, 328] on icon at bounding box center [426, 323] width 9 height 9
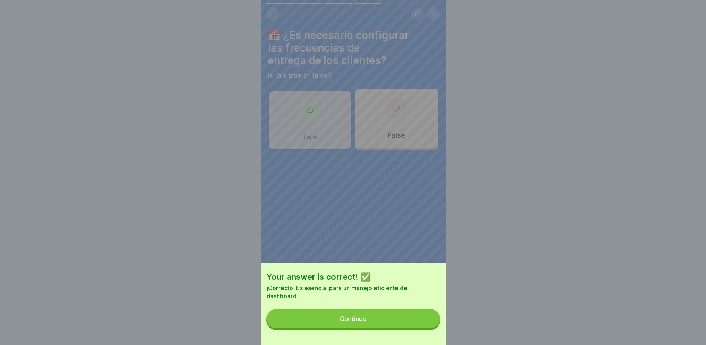
click at [424, 328] on button "Continue" at bounding box center [352, 318] width 173 height 19
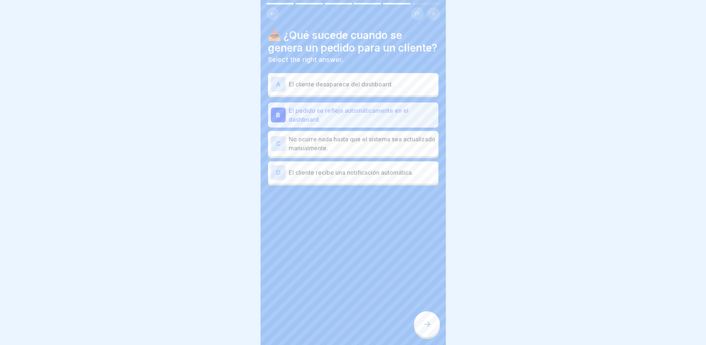
click at [424, 328] on icon at bounding box center [426, 323] width 9 height 9
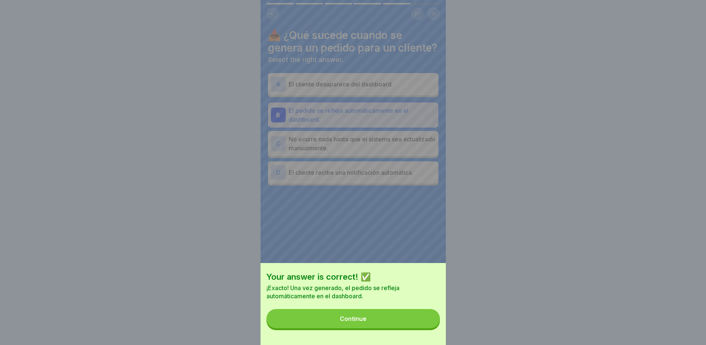
click at [424, 328] on button "Continue" at bounding box center [352, 318] width 173 height 19
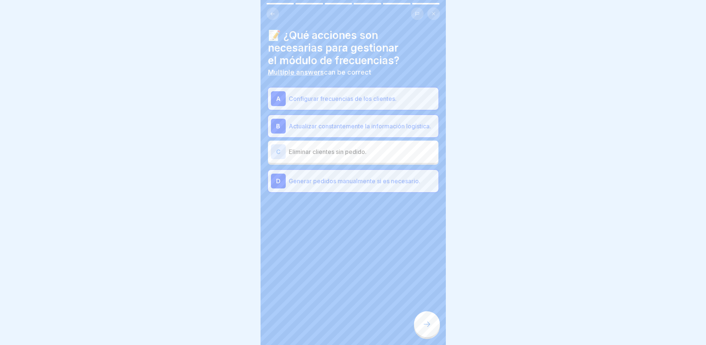
click at [424, 328] on icon at bounding box center [426, 323] width 9 height 9
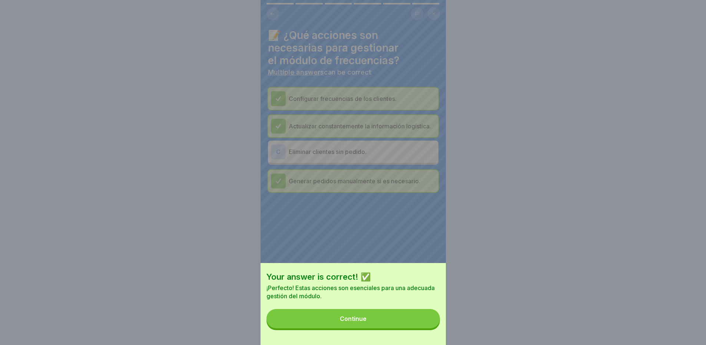
click at [424, 328] on button "Continue" at bounding box center [352, 318] width 173 height 19
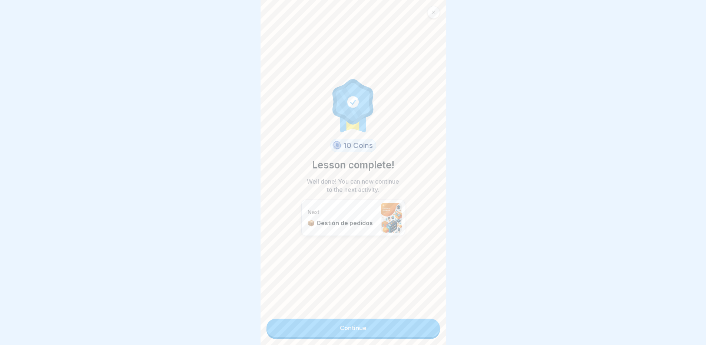
click at [424, 329] on link "Continue" at bounding box center [352, 327] width 173 height 19
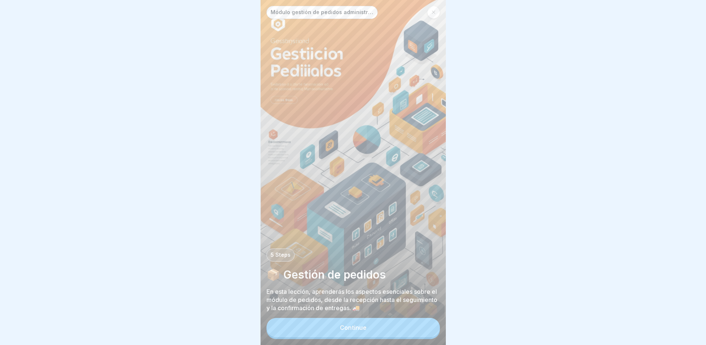
click at [424, 329] on button "Continue" at bounding box center [352, 327] width 173 height 19
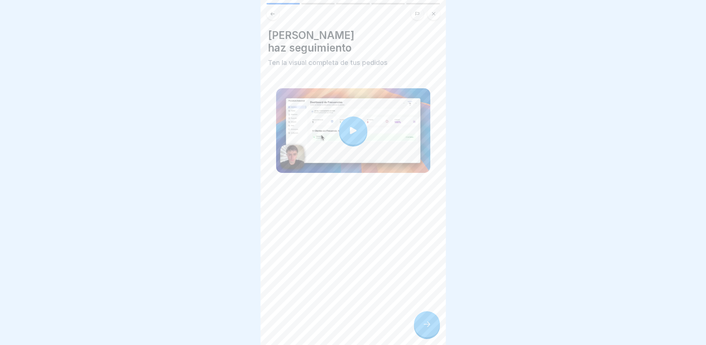
click at [424, 328] on icon at bounding box center [426, 323] width 9 height 9
click at [422, 320] on div at bounding box center [427, 324] width 26 height 26
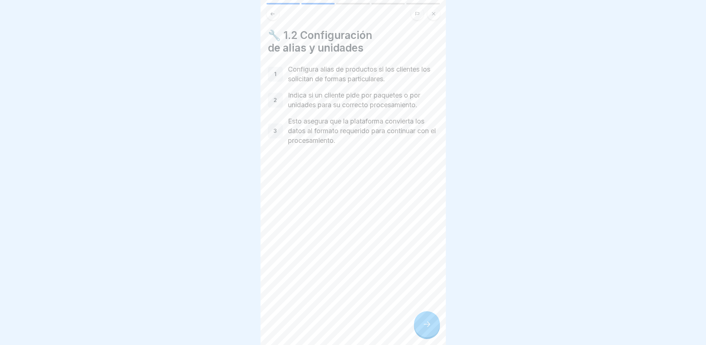
click at [422, 324] on div at bounding box center [427, 324] width 26 height 26
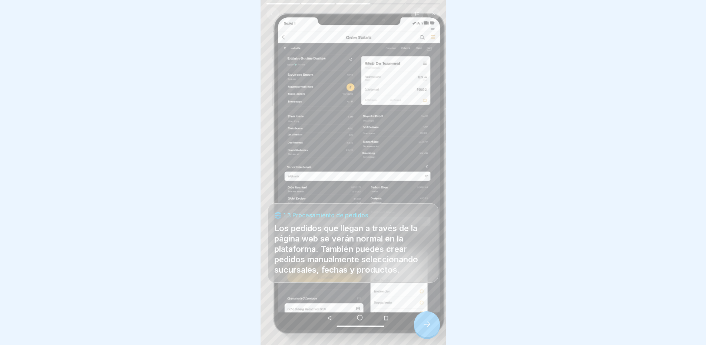
click at [422, 324] on div at bounding box center [427, 324] width 26 height 26
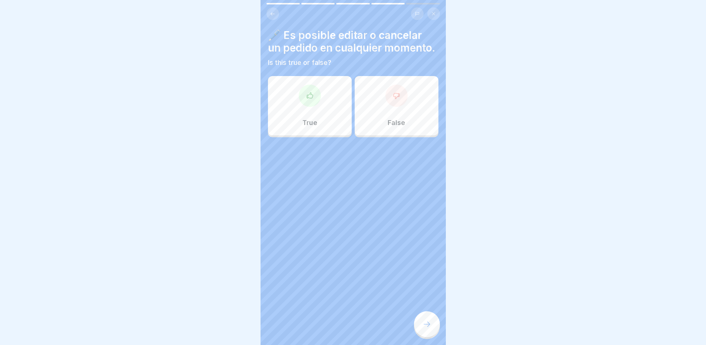
click at [306, 102] on div at bounding box center [310, 95] width 22 height 22
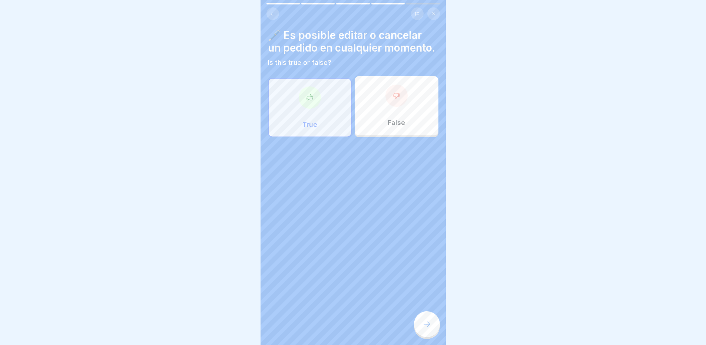
click at [424, 334] on div at bounding box center [427, 324] width 26 height 26
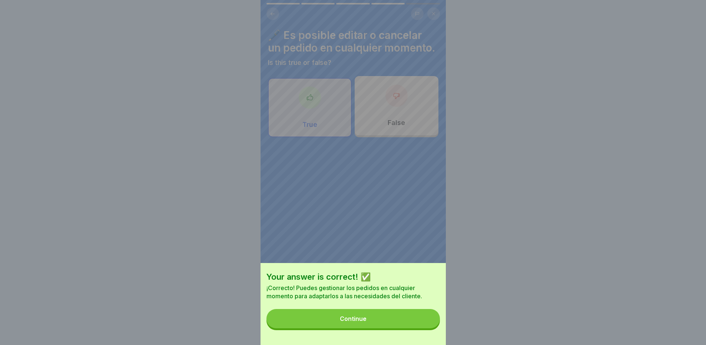
click at [418, 328] on button "Continue" at bounding box center [352, 318] width 173 height 19
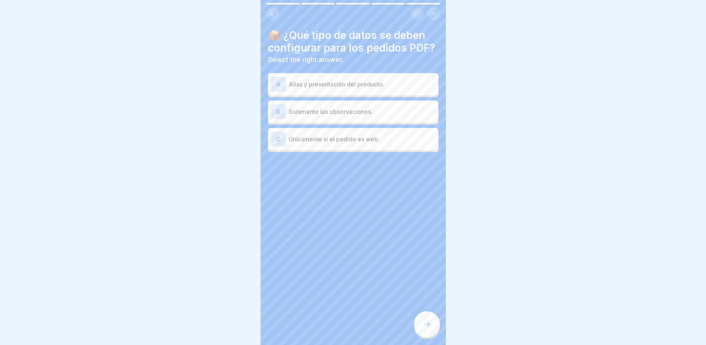
click at [323, 89] on p "Alias y presentación del producto." at bounding box center [362, 84] width 147 height 9
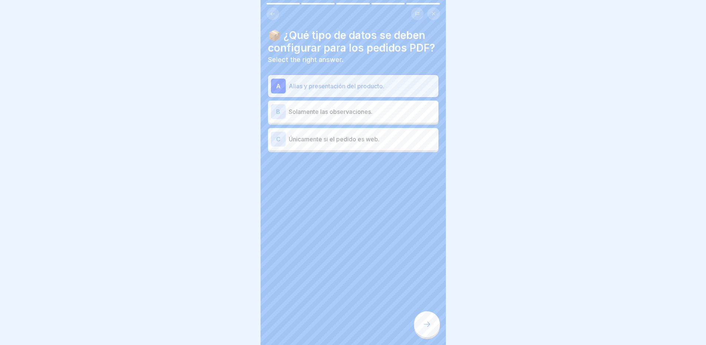
click at [434, 337] on div at bounding box center [427, 324] width 26 height 26
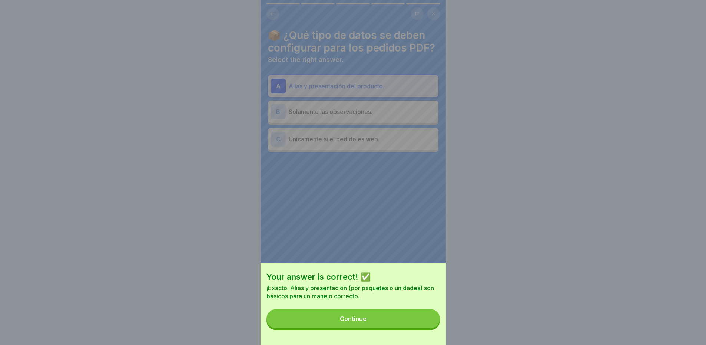
click at [408, 324] on button "Continue" at bounding box center [352, 318] width 173 height 19
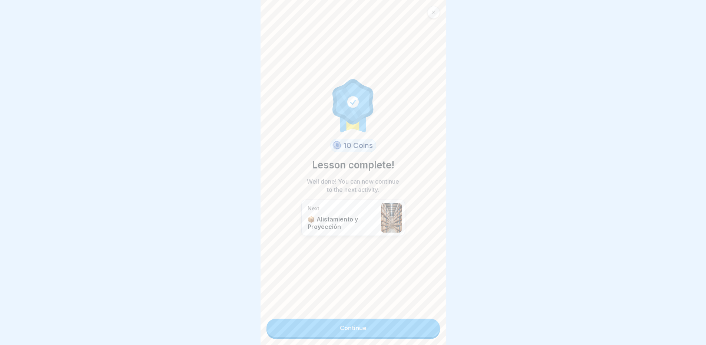
click at [397, 324] on link "Continue" at bounding box center [352, 327] width 173 height 19
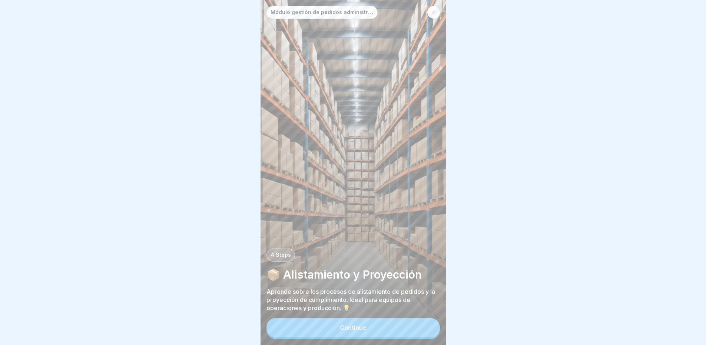
click at [431, 13] on icon at bounding box center [433, 12] width 4 height 4
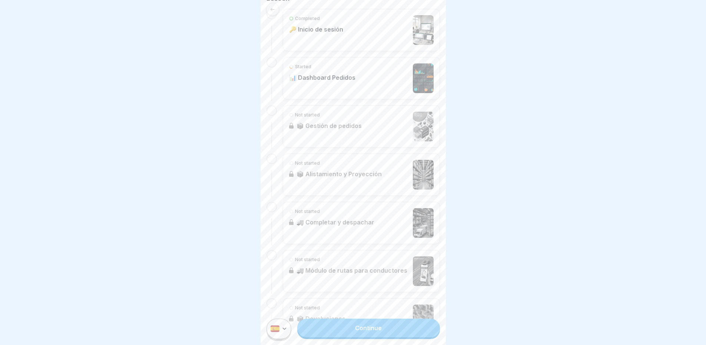
scroll to position [238, 0]
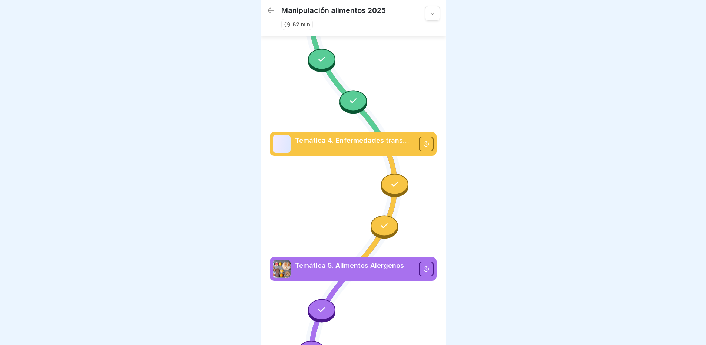
scroll to position [408, 0]
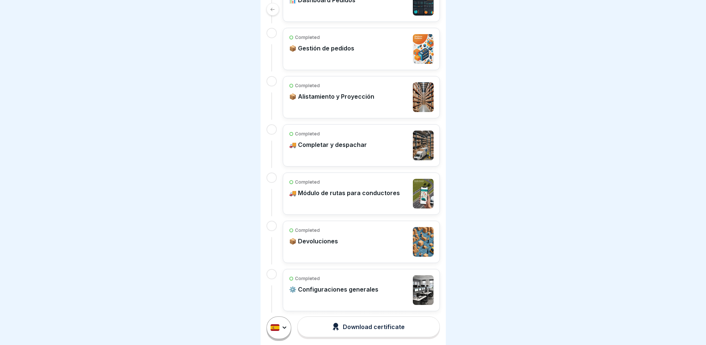
scroll to position [240, 0]
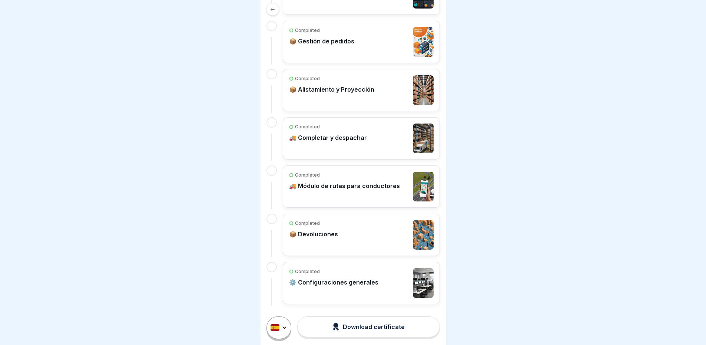
click at [380, 329] on div "Download certificate" at bounding box center [368, 326] width 72 height 8
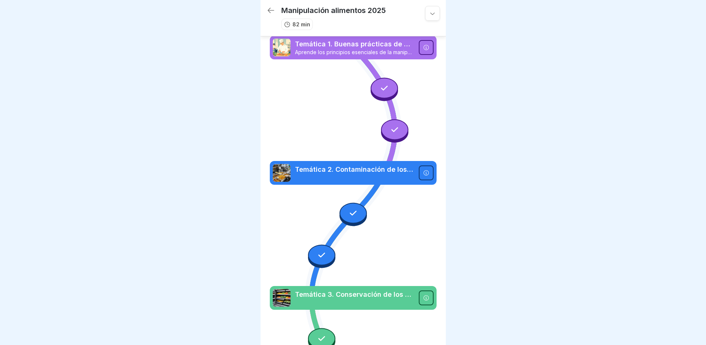
click at [429, 15] on icon at bounding box center [432, 13] width 7 height 7
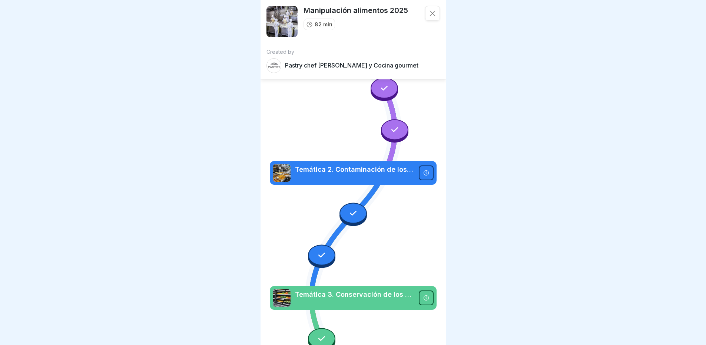
click at [429, 15] on icon at bounding box center [432, 13] width 7 height 7
